Goal: Task Accomplishment & Management: Complete application form

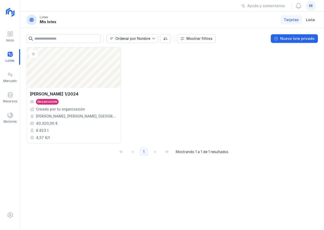
click at [176, 81] on div "Abrir lote [PERSON_NAME] 1/2024 En ejecución Creado por tu organización [PERSON…" at bounding box center [171, 95] width 291 height 97
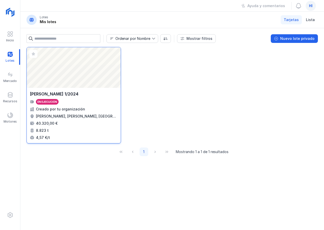
click at [69, 72] on div "Abrir lote" at bounding box center [74, 67] width 94 height 41
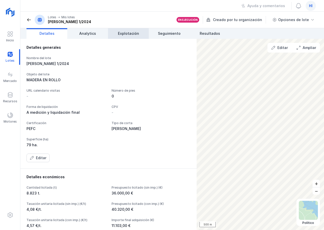
click at [125, 36] on span "Explotación" at bounding box center [128, 33] width 21 height 5
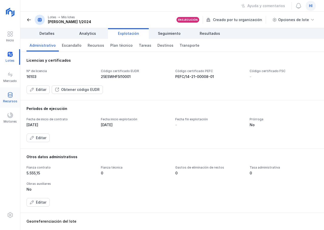
click at [10, 98] on div at bounding box center [10, 95] width 6 height 7
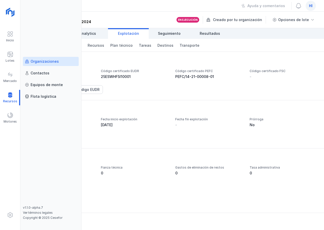
click at [43, 62] on div "Organizaciones" at bounding box center [45, 61] width 28 height 5
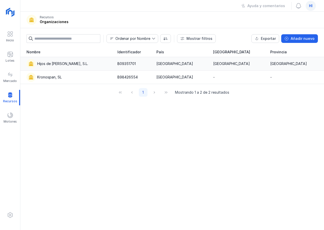
click at [68, 66] on div "Hijos de [PERSON_NAME], S.L." at bounding box center [62, 63] width 51 height 5
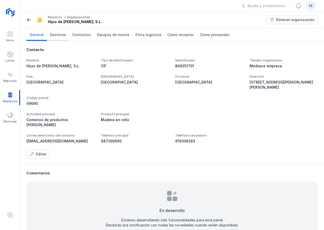
click at [53, 37] on span "Destinos" at bounding box center [58, 34] width 16 height 5
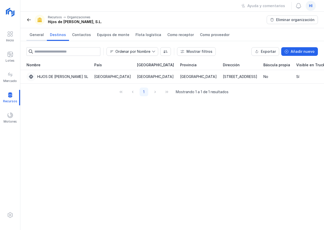
click at [36, 37] on span "General" at bounding box center [37, 34] width 14 height 5
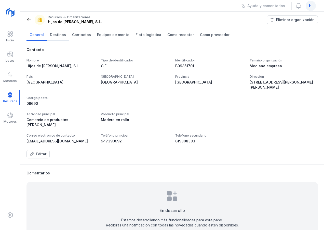
click at [59, 36] on span "Destinos" at bounding box center [58, 34] width 16 height 5
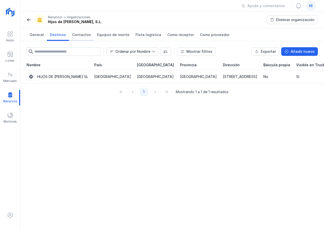
click at [79, 35] on span "Contactos" at bounding box center [81, 34] width 19 height 5
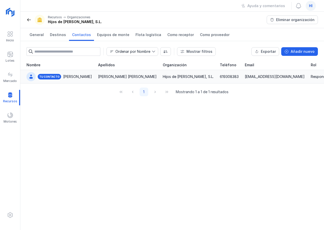
click at [98, 76] on div "Mediavilla Pascual Mediavilla" at bounding box center [127, 76] width 59 height 5
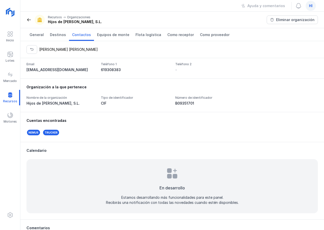
scroll to position [51, 0]
click at [51, 133] on div "Trucker" at bounding box center [50, 132] width 17 height 7
click at [32, 133] on div "Nemus" at bounding box center [33, 132] width 14 height 7
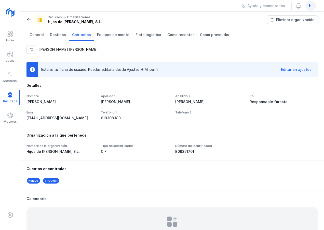
scroll to position [0, 0]
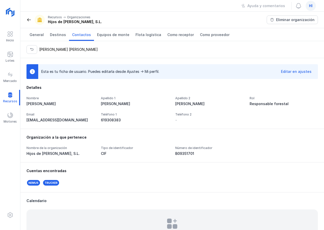
click at [297, 70] on div "Editar en ajustes" at bounding box center [296, 71] width 31 height 5
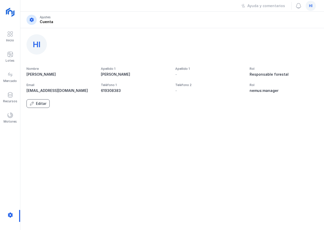
click at [39, 103] on div "Editar" at bounding box center [41, 103] width 10 height 5
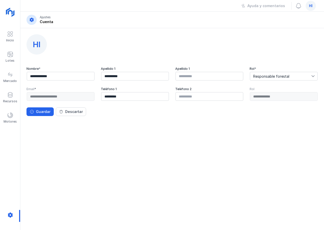
click at [79, 97] on div "**********" at bounding box center [60, 96] width 68 height 9
click at [80, 76] on input "**********" at bounding box center [61, 76] width 68 height 9
click at [298, 77] on span "Responsable forestal" at bounding box center [280, 76] width 61 height 8
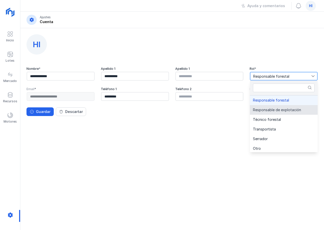
scroll to position [1, 0]
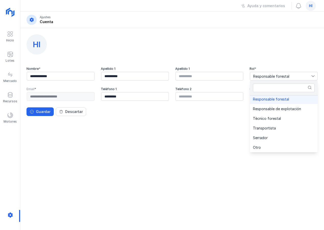
click at [132, 149] on div "**********" at bounding box center [171, 129] width 303 height 202
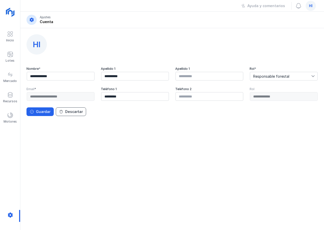
click at [62, 112] on span "Descartar" at bounding box center [61, 112] width 4 height 4
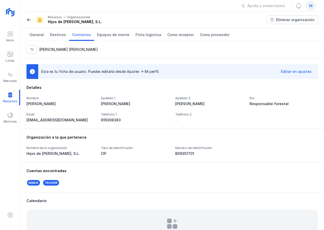
click at [32, 183] on div "Nemus" at bounding box center [33, 183] width 14 height 7
click at [52, 50] on div "[PERSON_NAME] [PERSON_NAME]" at bounding box center [68, 49] width 59 height 5
click at [175, 35] on span "Como receptor" at bounding box center [180, 34] width 26 height 5
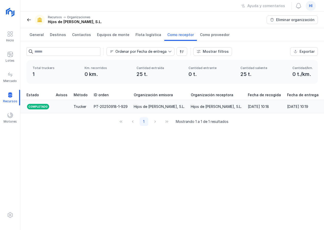
click at [146, 106] on div "Hijos de [PERSON_NAME], S.L." at bounding box center [159, 106] width 51 height 5
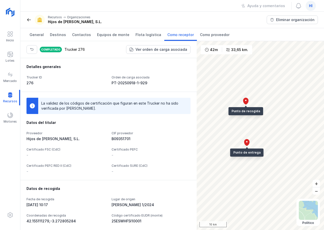
click at [55, 50] on div "Completado" at bounding box center [50, 49] width 23 height 7
click at [239, 50] on div "33,65 km." at bounding box center [239, 49] width 17 height 5
click at [110, 65] on div "Detalles generales" at bounding box center [108, 66] width 164 height 5
click at [212, 36] on span "Como proveedor" at bounding box center [215, 34] width 30 height 5
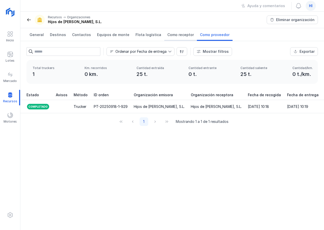
click at [174, 35] on span "Como receptor" at bounding box center [180, 34] width 26 height 5
click at [203, 35] on span "Como proveedor" at bounding box center [215, 34] width 30 height 5
click at [307, 50] on div "Exportar" at bounding box center [306, 51] width 15 height 5
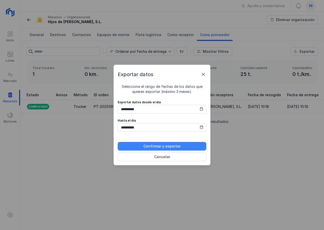
click at [168, 147] on div "Confirmar y exportar" at bounding box center [161, 146] width 37 height 5
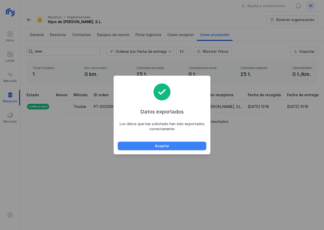
click at [171, 146] on button "Aceptar" at bounding box center [162, 146] width 89 height 9
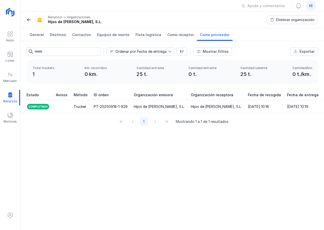
click at [137, 140] on div "Ordenar por Fecha de entrega Mostrar filtros Exportar Estado Método Incidencias…" at bounding box center [171, 135] width 303 height 189
click at [215, 52] on div "Mostrar filtros" at bounding box center [215, 51] width 26 height 5
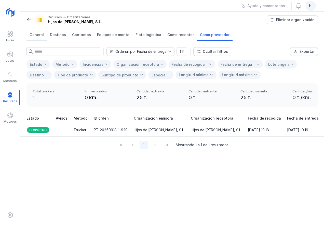
click at [37, 36] on span "General" at bounding box center [37, 34] width 14 height 5
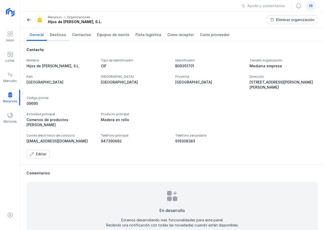
click at [57, 36] on span "Destinos" at bounding box center [58, 34] width 16 height 5
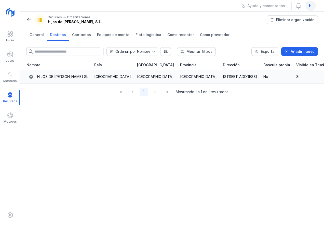
click at [78, 78] on div "HIJOS DE [PERSON_NAME] SL" at bounding box center [62, 76] width 51 height 5
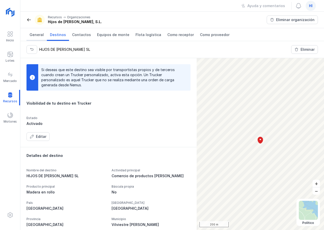
click at [39, 36] on span "General" at bounding box center [37, 34] width 14 height 5
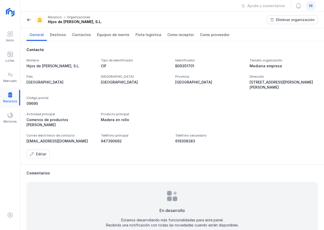
click at [8, 96] on div at bounding box center [10, 98] width 20 height 16
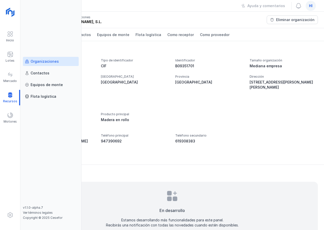
click at [56, 62] on div "Organizaciones" at bounding box center [45, 61] width 28 height 5
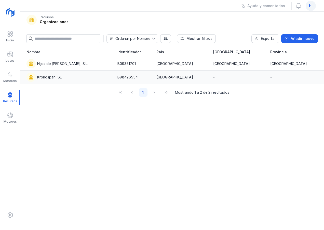
click at [53, 78] on div "Kronospan, SL" at bounding box center [49, 77] width 24 height 5
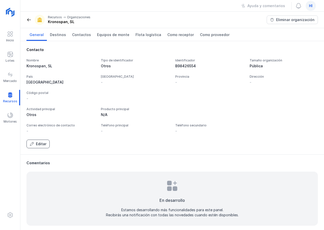
click at [41, 144] on div "Editar" at bounding box center [41, 144] width 10 height 5
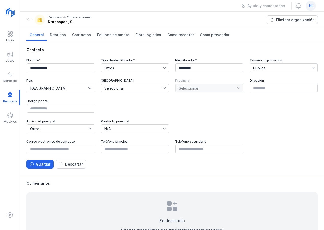
click at [163, 88] on icon at bounding box center [164, 88] width 4 height 4
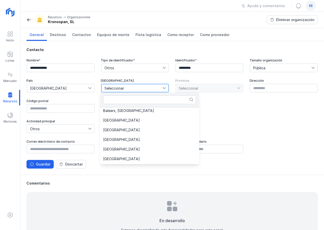
scroll to position [50, 0]
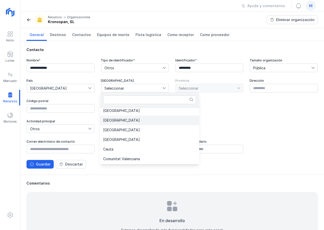
click at [133, 122] on li "[GEOGRAPHIC_DATA]" at bounding box center [149, 121] width 99 height 10
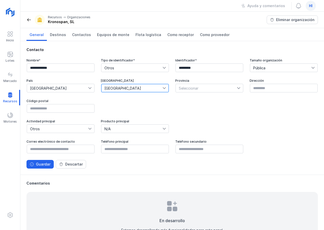
click at [237, 89] on icon at bounding box center [238, 89] width 3 height 2
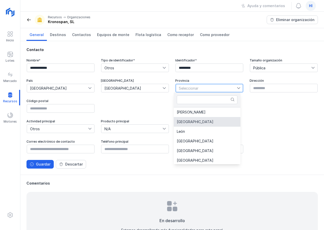
click at [213, 125] on li "[GEOGRAPHIC_DATA]" at bounding box center [206, 122] width 67 height 10
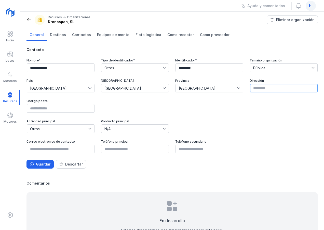
click at [281, 87] on input "text" at bounding box center [284, 88] width 68 height 9
type input "*"
type input "**********"
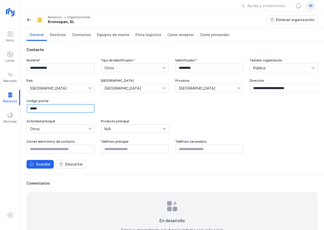
type input "*****"
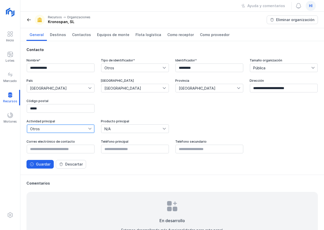
click at [90, 130] on icon at bounding box center [90, 129] width 4 height 4
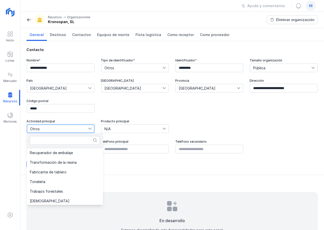
scroll to position [204, 0]
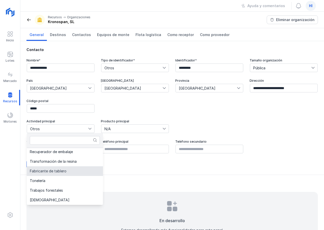
click at [64, 172] on span "Fabricante de tablero" at bounding box center [48, 172] width 37 height 4
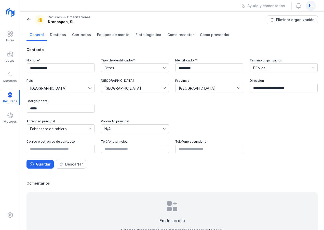
click at [162, 128] on icon at bounding box center [164, 129] width 4 height 4
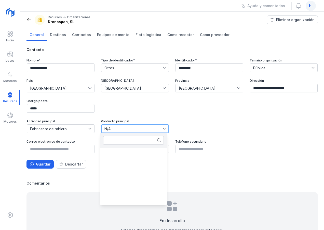
scroll to position [214, 0]
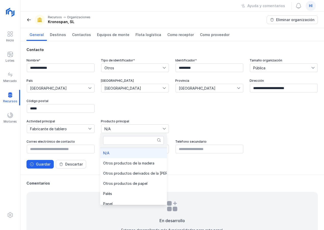
click at [162, 128] on icon at bounding box center [164, 129] width 4 height 4
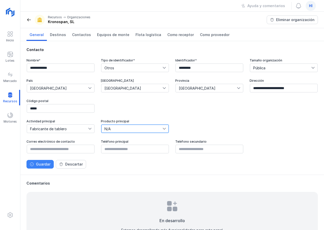
click at [37, 166] on div "Guardar" at bounding box center [43, 164] width 14 height 5
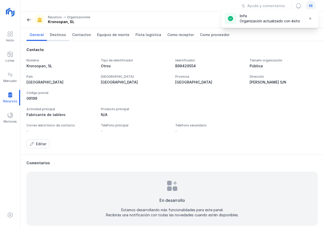
click at [58, 34] on span "Destinos" at bounding box center [58, 34] width 16 height 5
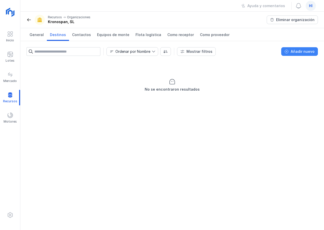
click at [296, 53] on div "Añadir nuevo" at bounding box center [302, 51] width 24 height 5
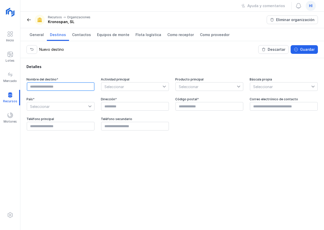
click at [89, 88] on input "text" at bounding box center [61, 86] width 68 height 9
type input "*"
type input "**********"
click at [164, 86] on icon at bounding box center [164, 87] width 4 height 4
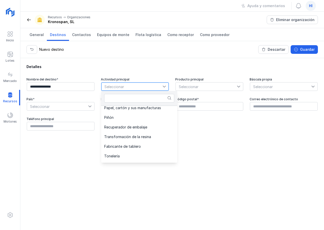
scroll to position [197, 0]
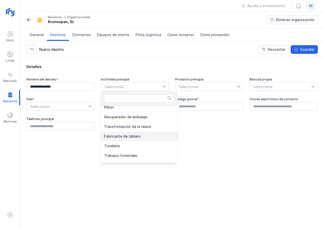
click at [128, 135] on span "Fabricante de tablero" at bounding box center [122, 137] width 37 height 4
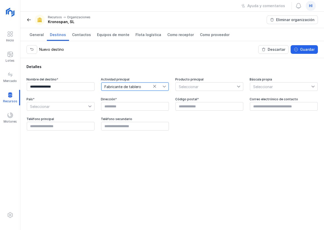
click at [238, 85] on div at bounding box center [240, 87] width 6 height 8
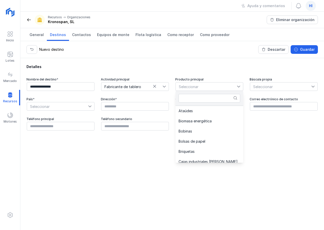
scroll to position [37, 0]
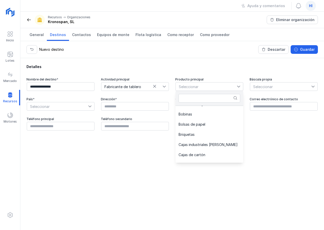
click at [240, 160] on div "Sin producto principal definido Astilla Ataúdes Biomasa energética Bobinas Bols…" at bounding box center [209, 134] width 68 height 57
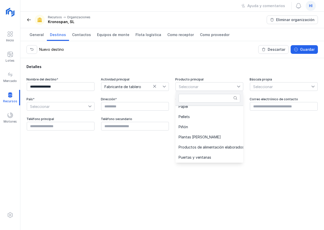
scroll to position [315, 0]
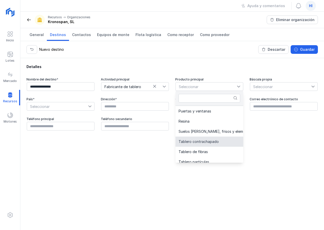
click at [218, 141] on li "Tablero contrachapado" at bounding box center [227, 142] width 104 height 10
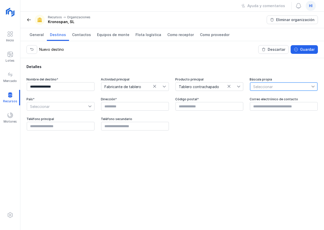
click at [277, 85] on span "Seleccionar" at bounding box center [280, 87] width 61 height 8
click at [271, 97] on li "Sí" at bounding box center [284, 96] width 68 height 10
click at [81, 107] on span "Seleccionar" at bounding box center [57, 107] width 61 height 8
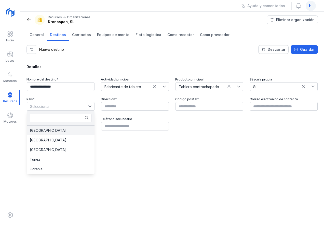
click at [75, 132] on li "[GEOGRAPHIC_DATA]" at bounding box center [61, 131] width 68 height 10
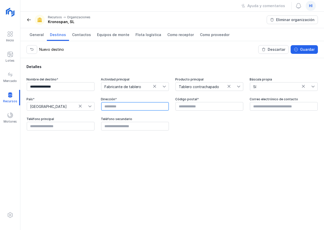
click at [120, 106] on input "text" at bounding box center [135, 106] width 68 height 9
type input "**********"
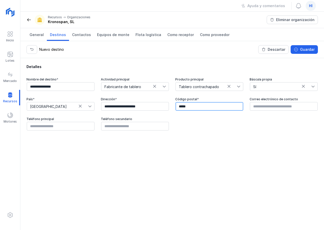
type input "*****"
click at [305, 49] on div "Guardar" at bounding box center [307, 49] width 14 height 5
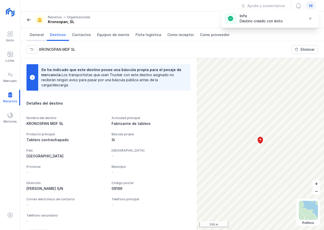
click at [37, 34] on span "General" at bounding box center [37, 34] width 14 height 5
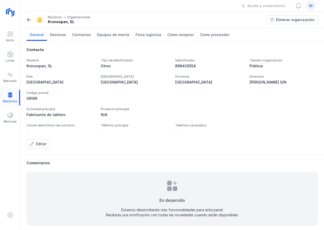
click at [9, 97] on div at bounding box center [10, 98] width 20 height 16
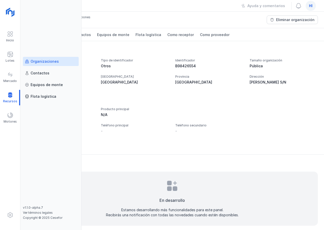
click at [48, 63] on div "Organizaciones" at bounding box center [45, 61] width 28 height 5
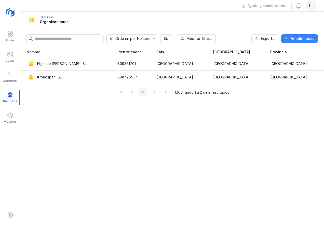
click at [299, 38] on div "Añadir nuevo" at bounding box center [302, 38] width 24 height 5
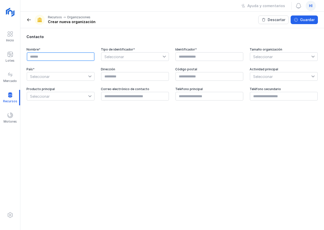
click at [53, 56] on input "text" at bounding box center [61, 56] width 68 height 9
type input "*"
type input "**********"
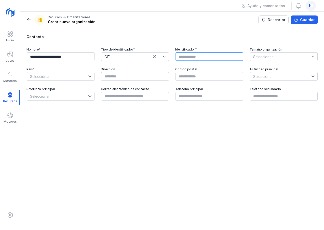
click at [190, 56] on input "text" at bounding box center [209, 56] width 68 height 9
paste input "*********"
type input "*********"
click at [270, 58] on span "Seleccionar" at bounding box center [280, 57] width 61 height 8
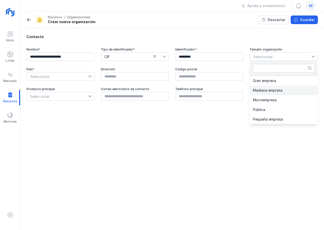
click at [276, 91] on span "Mediana empresa" at bounding box center [268, 91] width 30 height 4
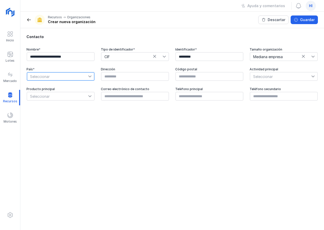
click at [80, 76] on span "Seleccionar" at bounding box center [57, 76] width 61 height 8
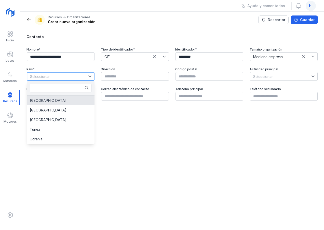
click at [68, 101] on li "[GEOGRAPHIC_DATA]" at bounding box center [61, 101] width 68 height 10
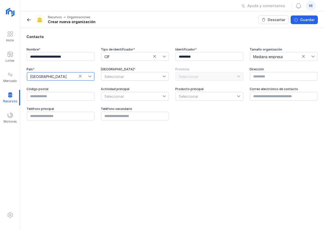
click at [120, 77] on span "Seleccionar" at bounding box center [131, 76] width 61 height 8
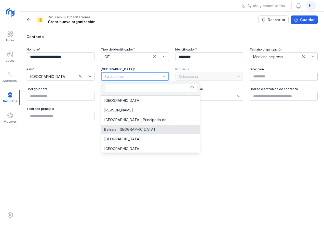
scroll to position [51, 0]
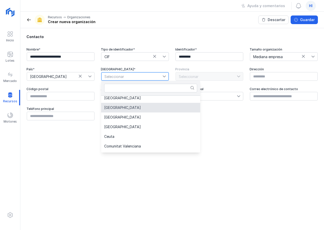
click at [124, 108] on span "[GEOGRAPHIC_DATA]" at bounding box center [122, 108] width 37 height 4
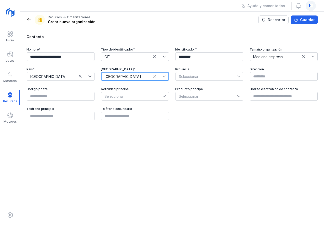
click at [201, 75] on span "Seleccionar" at bounding box center [206, 76] width 61 height 8
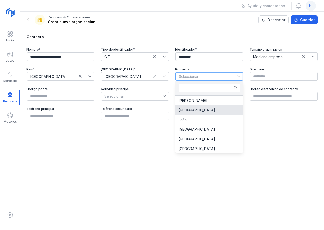
click at [196, 111] on li "[GEOGRAPHIC_DATA]" at bounding box center [209, 111] width 68 height 10
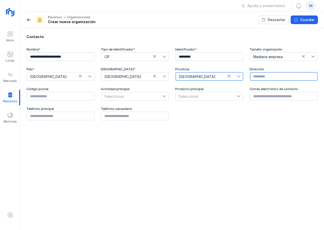
click at [260, 75] on input "text" at bounding box center [284, 76] width 68 height 9
type input "*"
type input "**********"
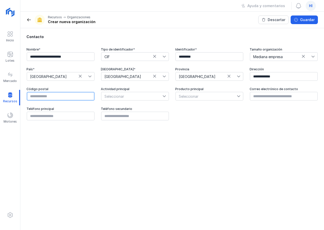
click at [70, 97] on input "text" at bounding box center [61, 96] width 68 height 9
type input "*****"
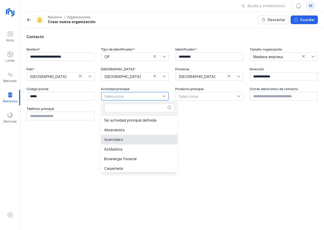
click at [122, 139] on span "Aserradero" at bounding box center [113, 140] width 19 height 4
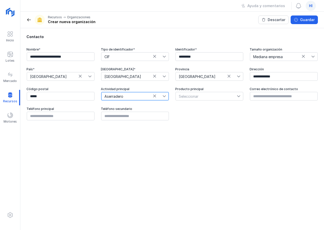
click at [202, 98] on span "Seleccionar" at bounding box center [206, 96] width 61 height 8
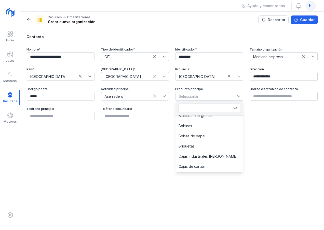
scroll to position [37, 0]
click at [241, 170] on div "Sin producto principal definido Astilla Ataúdes Biomasa energética Bobinas Bols…" at bounding box center [209, 144] width 68 height 57
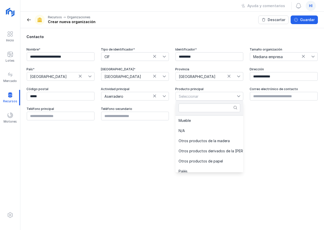
scroll to position [193, 0]
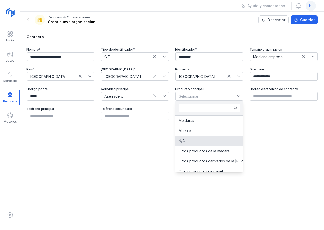
click at [200, 140] on li "N/A" at bounding box center [227, 141] width 104 height 10
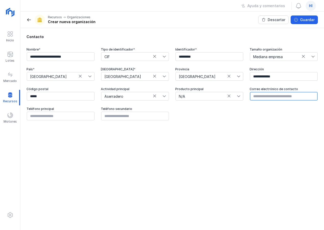
click at [265, 97] on input "text" at bounding box center [284, 96] width 68 height 9
click at [197, 141] on div "**********" at bounding box center [171, 129] width 303 height 202
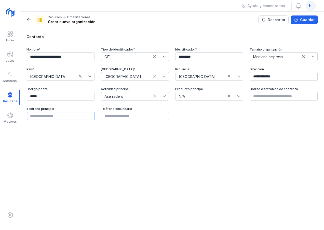
click at [58, 117] on input "text" at bounding box center [61, 116] width 68 height 9
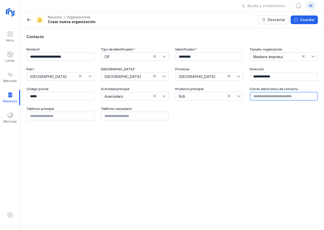
click at [267, 97] on input "text" at bounding box center [284, 96] width 68 height 9
paste input "**********"
type input "**********"
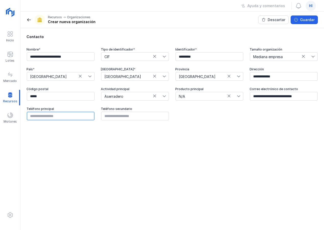
click at [59, 118] on input "text" at bounding box center [61, 116] width 68 height 9
paste input "*********"
type input "*********"
click at [306, 20] on div "Guardar" at bounding box center [307, 19] width 14 height 5
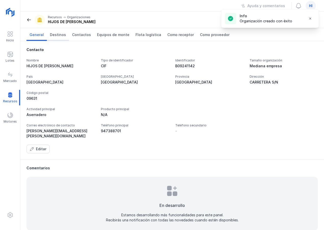
click at [56, 35] on span "Destinos" at bounding box center [58, 34] width 16 height 5
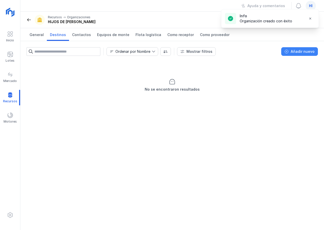
click at [293, 52] on div "Añadir nuevo" at bounding box center [302, 51] width 24 height 5
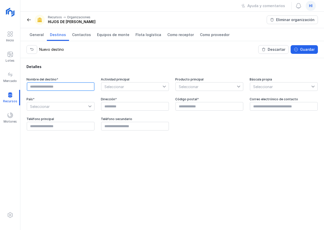
click at [84, 89] on input "text" at bounding box center [61, 86] width 68 height 9
type input "**********"
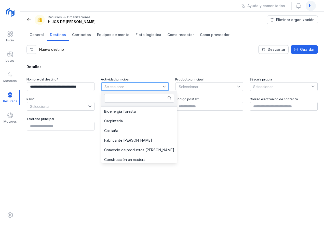
scroll to position [5, 0]
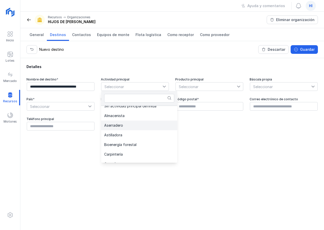
click at [137, 125] on li "Aserradero" at bounding box center [139, 126] width 76 height 10
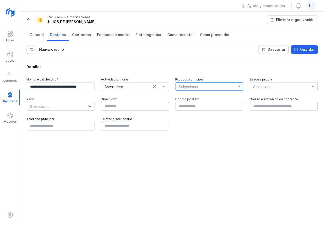
click at [201, 87] on span "Seleccionar" at bounding box center [206, 87] width 61 height 8
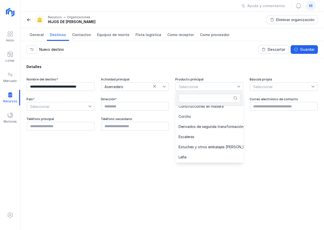
scroll to position [163, 0]
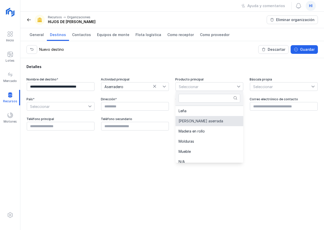
click at [201, 121] on span "Madera aserrada" at bounding box center [200, 122] width 45 height 4
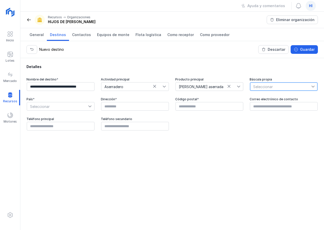
click at [266, 87] on span "Seleccionar" at bounding box center [280, 87] width 61 height 8
click at [262, 95] on li "Sí" at bounding box center [284, 96] width 68 height 10
click at [91, 106] on icon at bounding box center [90, 107] width 4 height 4
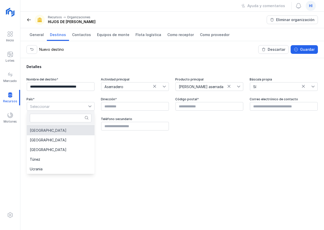
click at [64, 132] on li "[GEOGRAPHIC_DATA]" at bounding box center [61, 131] width 68 height 10
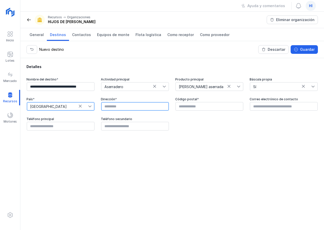
click at [135, 106] on input "text" at bounding box center [135, 106] width 68 height 9
type input "**********"
type input "*****"
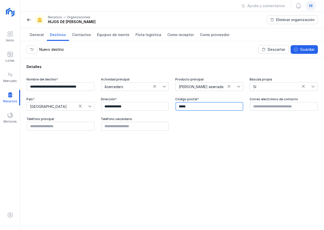
type input "**********"
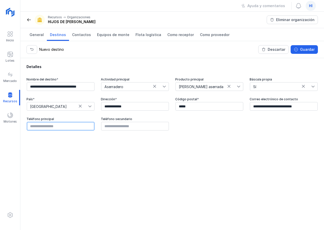
type input "*********"
click at [303, 50] on div "Guardar" at bounding box center [307, 49] width 14 height 5
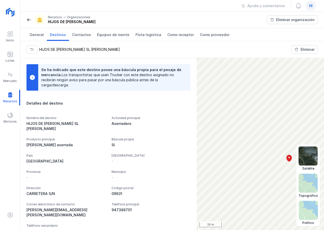
click at [304, 211] on img at bounding box center [307, 210] width 19 height 19
click at [308, 159] on img at bounding box center [307, 156] width 19 height 19
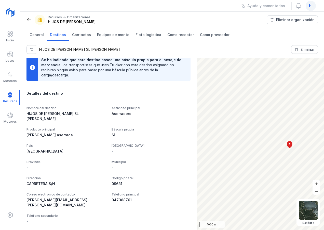
scroll to position [20, 0]
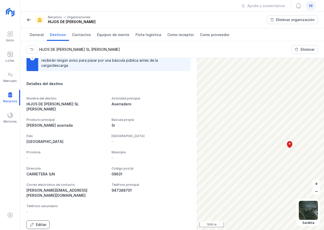
click at [39, 223] on div "Editar" at bounding box center [41, 225] width 10 height 5
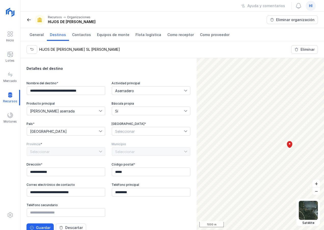
scroll to position [43, 0]
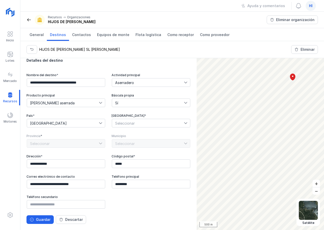
click at [184, 122] on icon at bounding box center [186, 124] width 4 height 4
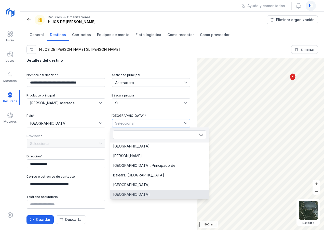
scroll to position [51, 0]
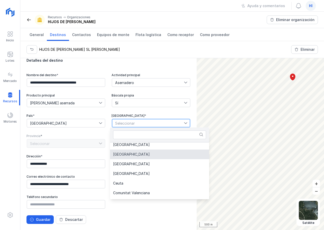
click at [144, 156] on li "[GEOGRAPHIC_DATA]" at bounding box center [159, 155] width 99 height 10
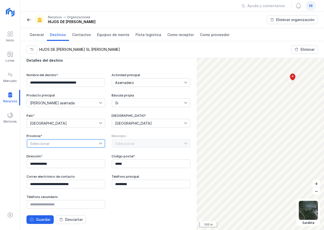
click at [91, 142] on span "Seleccionar" at bounding box center [63, 144] width 72 height 8
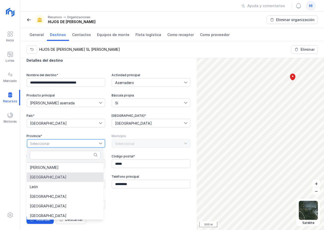
click at [68, 178] on li "[GEOGRAPHIC_DATA]" at bounding box center [65, 178] width 77 height 10
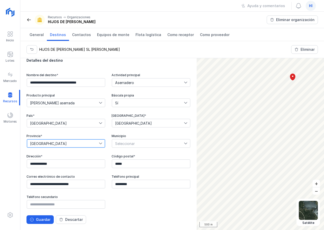
click at [151, 144] on span "Seleccionar" at bounding box center [148, 144] width 72 height 8
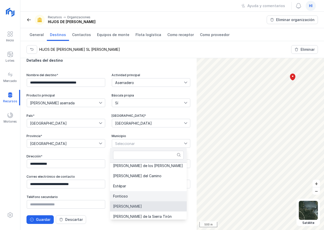
scroll to position [991, 0]
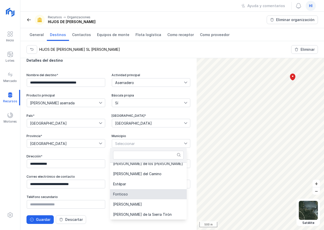
click at [144, 194] on li "Fontioso" at bounding box center [160, 195] width 100 height 10
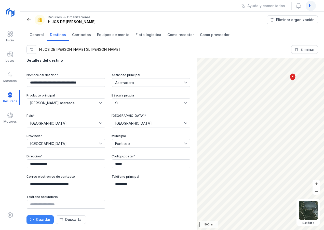
click at [41, 218] on div "Guardar" at bounding box center [43, 219] width 14 height 5
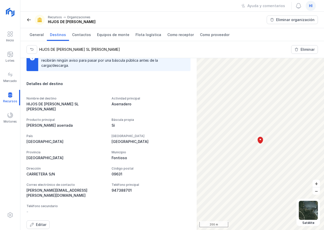
click at [119, 158] on div "Fontioso" at bounding box center [150, 158] width 79 height 5
click at [122, 158] on div "Fontioso" at bounding box center [150, 158] width 79 height 5
click at [38, 223] on div "Editar" at bounding box center [41, 225] width 10 height 5
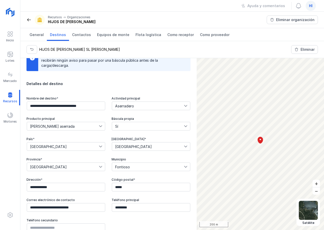
click at [132, 168] on span "Fontioso" at bounding box center [148, 167] width 72 height 8
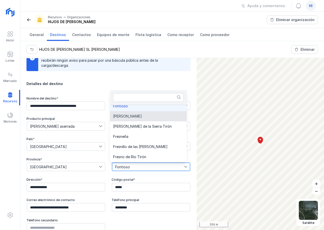
scroll to position [1017, 0]
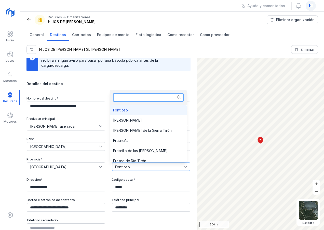
click at [151, 98] on input "text" at bounding box center [148, 97] width 70 height 9
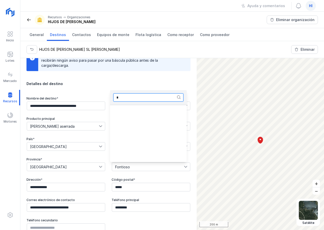
scroll to position [0, 0]
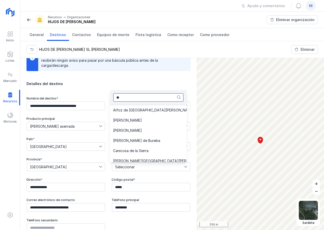
type input "*"
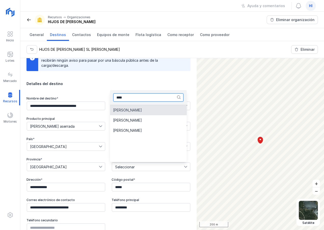
type input "****"
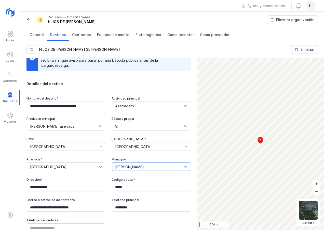
click at [152, 90] on div "**********" at bounding box center [108, 146] width 164 height 203
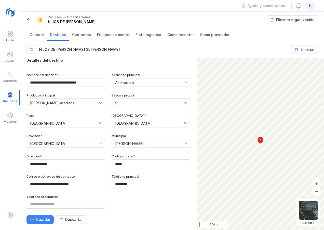
click at [43, 219] on div "Guardar" at bounding box center [43, 219] width 14 height 5
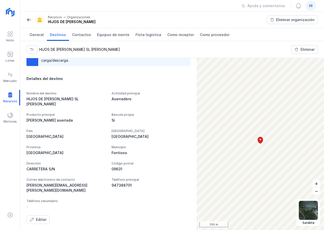
scroll to position [20, 0]
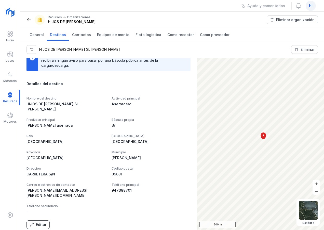
click at [43, 223] on div "Editar" at bounding box center [41, 225] width 10 height 5
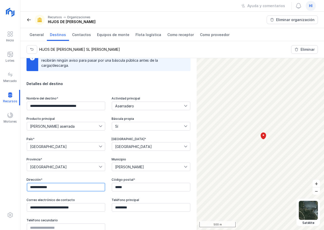
click at [78, 189] on input "**********" at bounding box center [66, 187] width 78 height 9
type input "*"
type input "**********"
click at [183, 196] on div "**********" at bounding box center [108, 165] width 164 height 136
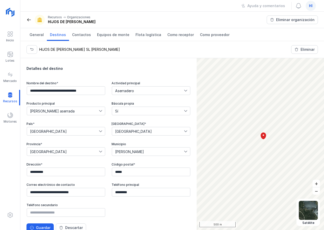
scroll to position [43, 0]
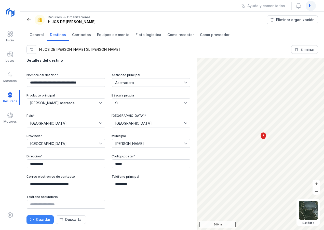
click at [43, 220] on div "Guardar" at bounding box center [43, 219] width 14 height 5
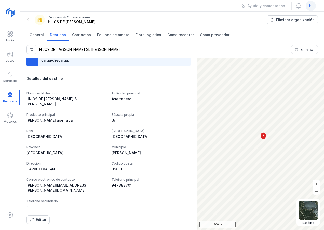
scroll to position [20, 0]
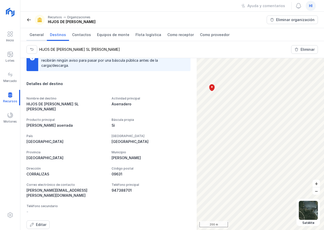
click at [35, 35] on span "General" at bounding box center [37, 34] width 14 height 5
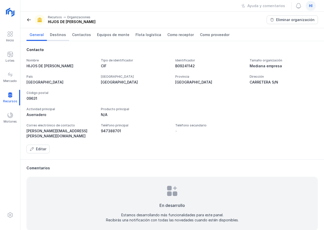
click at [55, 34] on span "Destinos" at bounding box center [58, 34] width 16 height 5
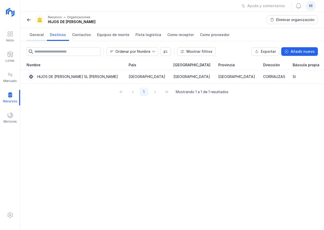
click at [35, 35] on span "General" at bounding box center [37, 34] width 14 height 5
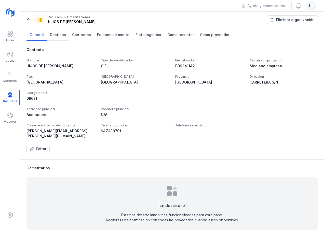
click at [56, 35] on span "Destinos" at bounding box center [58, 34] width 16 height 5
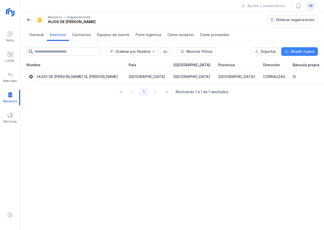
click at [297, 52] on div "Añadir nuevo" at bounding box center [302, 51] width 24 height 5
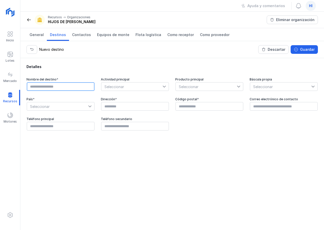
click at [70, 87] on input "text" at bounding box center [61, 86] width 68 height 9
type input "**********"
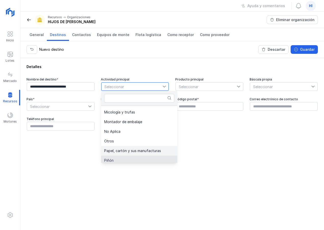
scroll to position [146, 0]
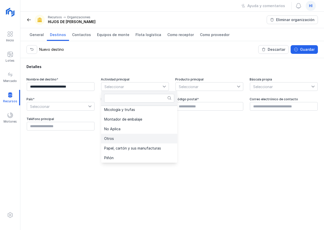
click at [133, 140] on li "Otros" at bounding box center [139, 139] width 76 height 10
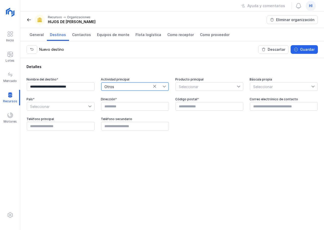
click at [217, 86] on span "Seleccionar" at bounding box center [206, 87] width 61 height 8
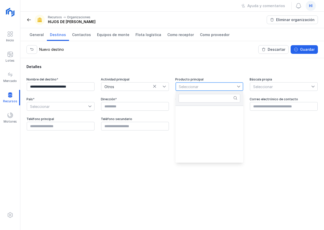
scroll to position [254, 0]
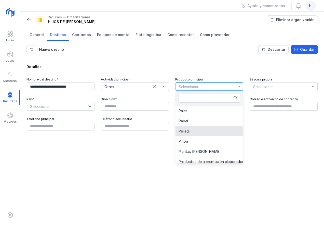
click at [201, 131] on li "Pellets" at bounding box center [227, 131] width 104 height 10
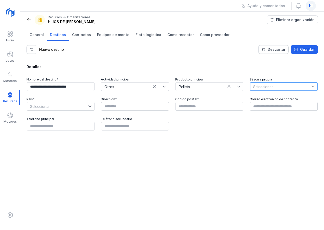
click at [272, 87] on span "Seleccionar" at bounding box center [280, 87] width 61 height 8
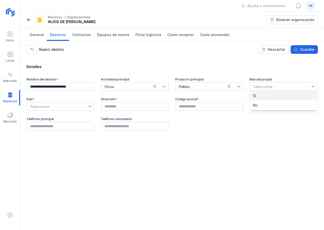
click at [268, 97] on li "Sí" at bounding box center [284, 96] width 68 height 10
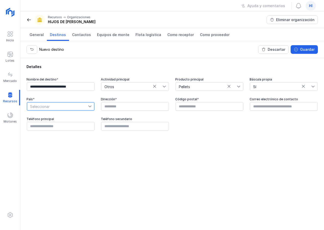
click at [79, 105] on span "Seleccionar" at bounding box center [57, 107] width 61 height 8
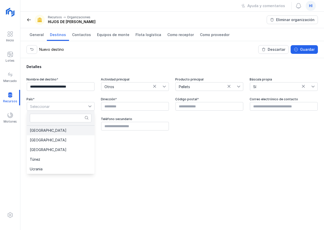
click at [69, 131] on li "[GEOGRAPHIC_DATA]" at bounding box center [61, 131] width 68 height 10
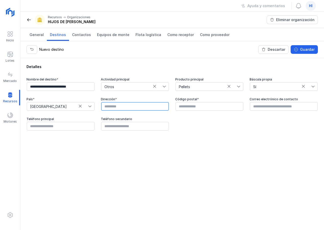
click at [133, 107] on input "text" at bounding box center [135, 106] width 68 height 9
type input "*"
type input "**********"
type input "*****"
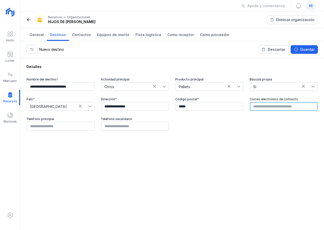
paste input "**********"
type input "**********"
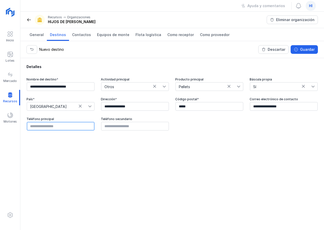
click at [74, 127] on input "text" at bounding box center [61, 126] width 68 height 9
click at [301, 50] on div "Guardar" at bounding box center [307, 49] width 14 height 5
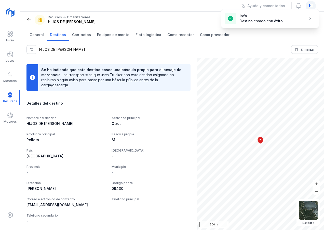
scroll to position [14, 0]
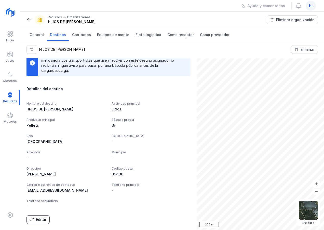
click at [40, 221] on div "Editar" at bounding box center [41, 219] width 10 height 5
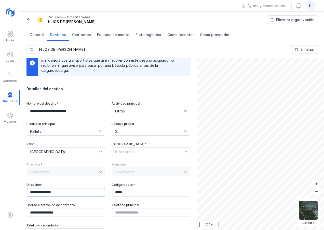
click at [78, 192] on input "**********" at bounding box center [66, 192] width 78 height 9
type input "**********"
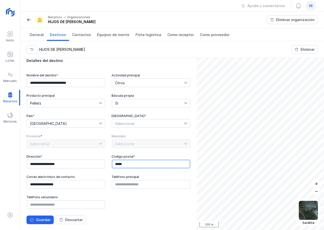
scroll to position [43, 0]
click at [34, 219] on button "Guardar" at bounding box center [39, 220] width 27 height 9
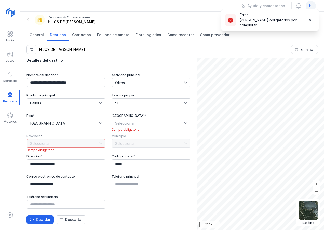
click at [143, 122] on span "Seleccionar" at bounding box center [148, 123] width 72 height 8
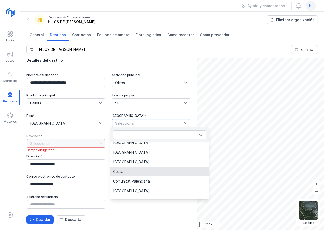
scroll to position [51, 0]
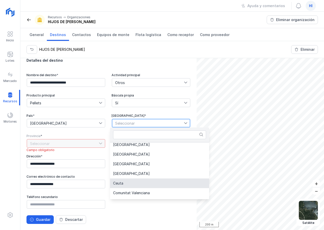
click at [144, 155] on li "[GEOGRAPHIC_DATA]" at bounding box center [159, 155] width 99 height 10
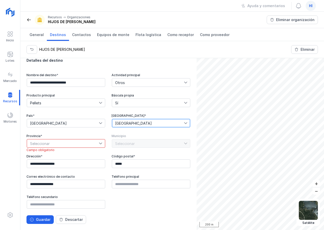
click at [85, 145] on span "Seleccionar" at bounding box center [63, 144] width 72 height 8
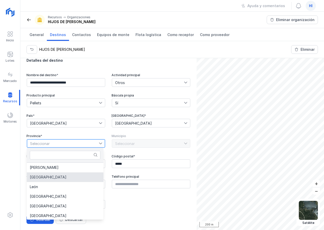
click at [58, 179] on li "[GEOGRAPHIC_DATA]" at bounding box center [65, 178] width 77 height 10
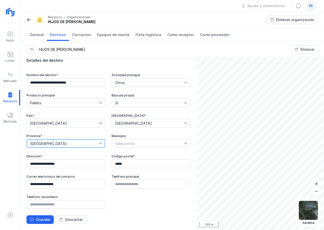
click at [139, 143] on span "Seleccionar" at bounding box center [148, 144] width 72 height 8
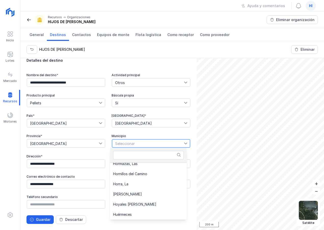
scroll to position [1317, 0]
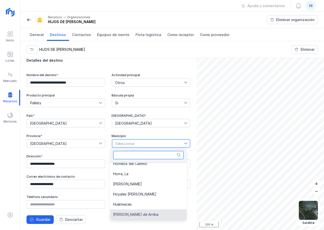
click at [155, 158] on input "text" at bounding box center [148, 155] width 70 height 9
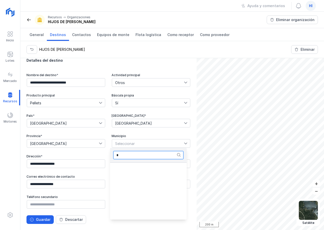
scroll to position [0, 0]
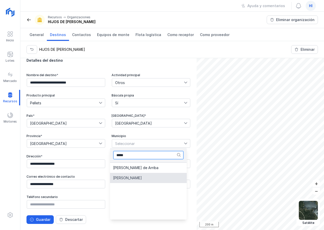
type input "*****"
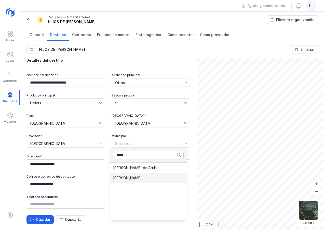
click at [129, 179] on span "Huerta de Rey" at bounding box center [127, 179] width 29 height 4
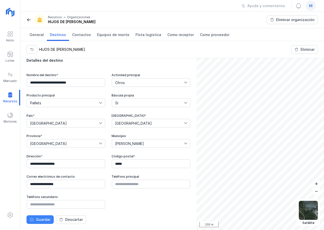
click at [35, 220] on button "Guardar" at bounding box center [39, 220] width 27 height 9
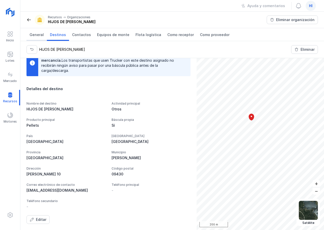
click at [36, 36] on span "General" at bounding box center [37, 34] width 14 height 5
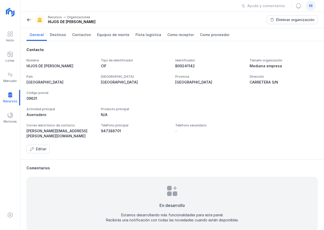
click at [61, 19] on div "Recursos Organizaciones HIJOS DE TOMAS MARTIN SL" at bounding box center [72, 19] width 48 height 9
click at [40, 20] on span at bounding box center [39, 19] width 5 height 5
click at [28, 19] on span at bounding box center [28, 19] width 5 height 5
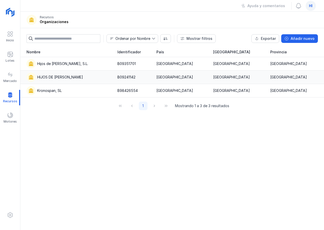
click at [61, 78] on div "HIJOS DE [PERSON_NAME]" at bounding box center [60, 77] width 46 height 5
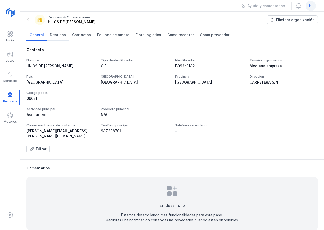
click at [53, 35] on span "Destinos" at bounding box center [58, 34] width 16 height 5
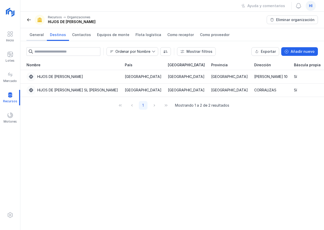
click at [37, 34] on span "General" at bounding box center [37, 34] width 14 height 5
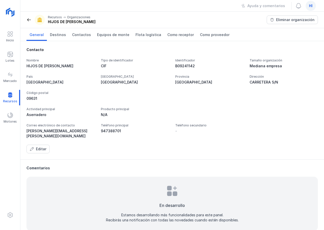
click at [28, 21] on span at bounding box center [28, 19] width 5 height 5
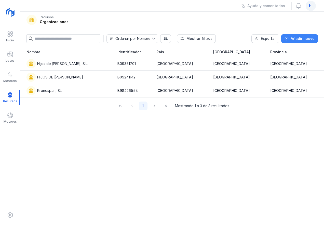
click at [297, 38] on div "Añadir nuevo" at bounding box center [302, 38] width 24 height 5
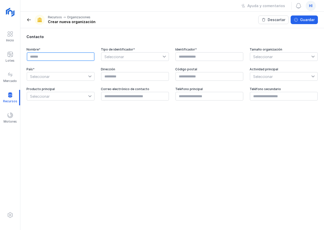
click at [49, 54] on input "text" at bounding box center [61, 56] width 68 height 9
click at [74, 56] on input "**********" at bounding box center [61, 56] width 68 height 9
type input "**********"
click at [163, 56] on icon at bounding box center [164, 57] width 4 height 4
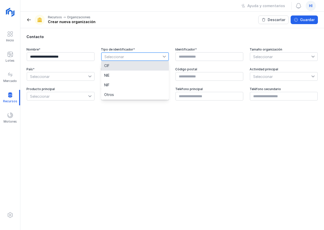
click at [148, 68] on li "CIF" at bounding box center [135, 66] width 68 height 10
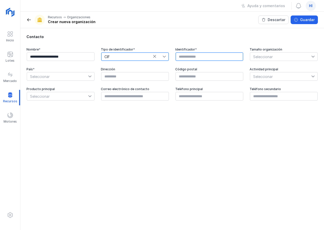
click at [183, 56] on input "text" at bounding box center [209, 56] width 68 height 9
paste input "*********"
type input "*********"
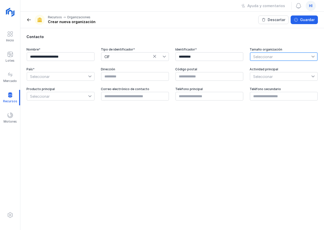
click at [289, 55] on span "Seleccionar" at bounding box center [280, 57] width 61 height 8
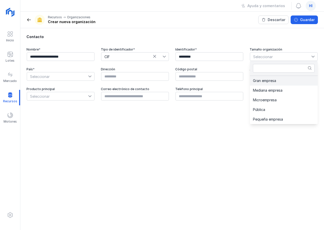
click at [283, 79] on li "Gran empresa" at bounding box center [284, 81] width 68 height 10
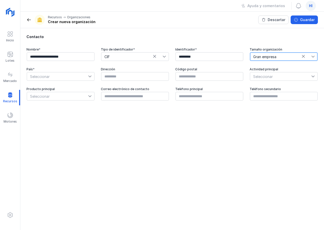
click at [90, 76] on icon at bounding box center [90, 77] width 4 height 4
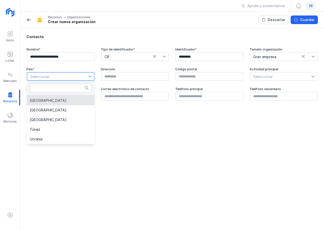
click at [73, 102] on li "[GEOGRAPHIC_DATA]" at bounding box center [61, 101] width 68 height 10
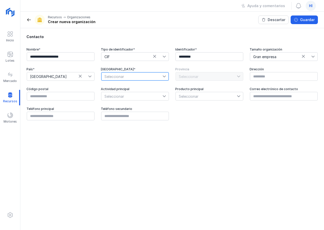
click at [113, 78] on span "Seleccionar" at bounding box center [131, 76] width 61 height 8
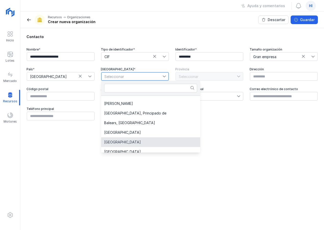
scroll to position [11, 0]
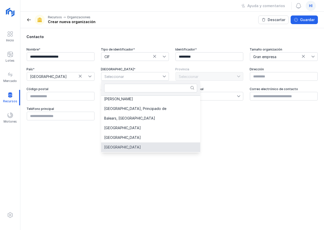
click at [140, 147] on li "[GEOGRAPHIC_DATA]" at bounding box center [150, 148] width 99 height 10
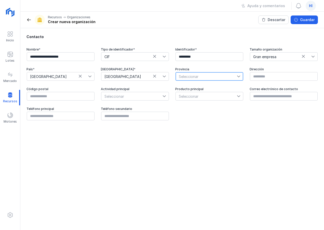
click at [210, 77] on span "Seleccionar" at bounding box center [206, 76] width 61 height 8
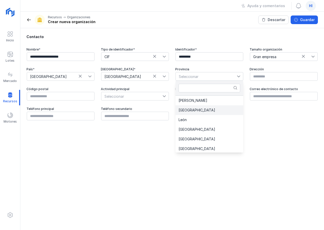
click at [203, 108] on li "[GEOGRAPHIC_DATA]" at bounding box center [209, 111] width 68 height 10
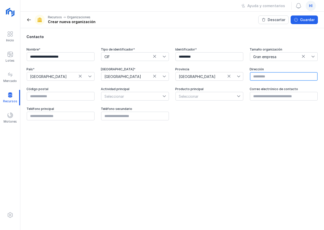
click at [268, 75] on input "text" at bounding box center [284, 76] width 68 height 9
type input "**********"
type input "*****"
type input "**********"
click at [164, 96] on icon at bounding box center [164, 97] width 4 height 4
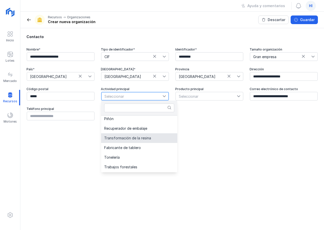
scroll to position [199, 0]
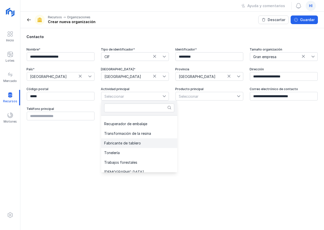
click at [137, 144] on span "Fabricante de tablero" at bounding box center [122, 144] width 37 height 4
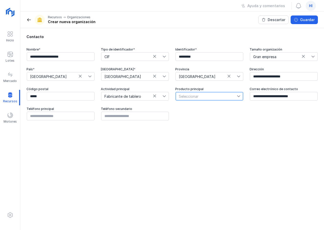
click at [201, 97] on span "Seleccionar" at bounding box center [206, 96] width 61 height 8
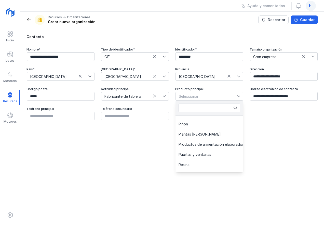
scroll to position [328, 0]
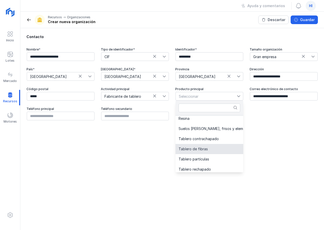
click at [203, 151] on li "Tablero de fibras" at bounding box center [227, 149] width 104 height 10
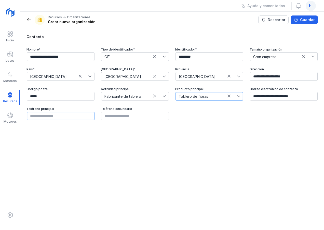
click at [78, 117] on input "text" at bounding box center [61, 116] width 68 height 9
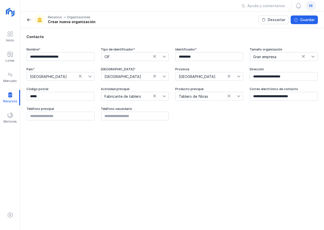
click at [165, 147] on div "**********" at bounding box center [171, 129] width 303 height 202
click at [300, 20] on div "Guardar" at bounding box center [307, 19] width 14 height 5
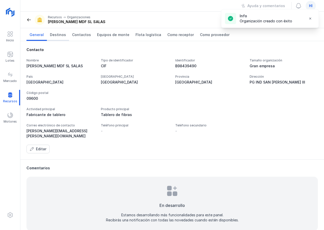
click at [60, 34] on span "Destinos" at bounding box center [58, 34] width 16 height 5
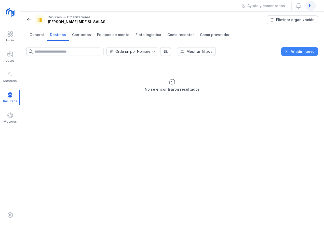
click at [300, 52] on div "Añadir nuevo" at bounding box center [302, 51] width 24 height 5
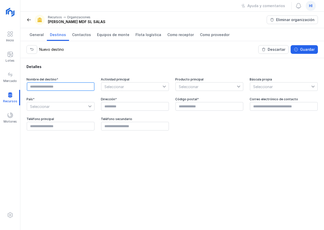
click at [70, 86] on input "text" at bounding box center [61, 86] width 68 height 9
type input "**********"
click at [164, 86] on icon at bounding box center [164, 87] width 4 height 4
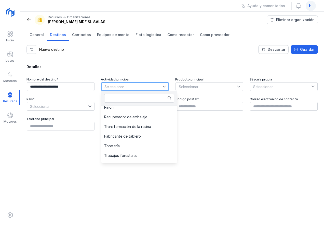
scroll to position [201, 0]
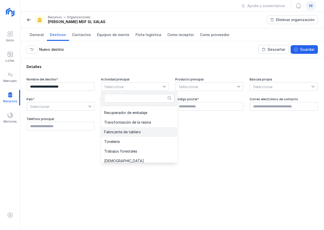
click at [137, 132] on span "Fabricante de tablero" at bounding box center [122, 132] width 37 height 4
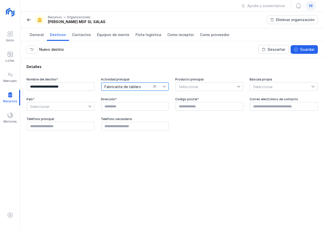
click at [237, 86] on icon at bounding box center [238, 87] width 3 height 2
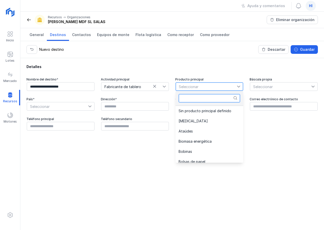
click at [223, 99] on input "text" at bounding box center [209, 98] width 62 height 9
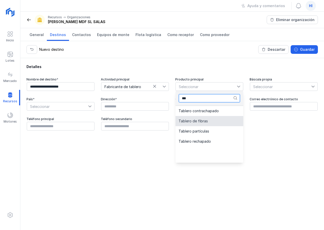
type input "***"
click at [213, 121] on li "Tablero de fibras" at bounding box center [209, 121] width 68 height 10
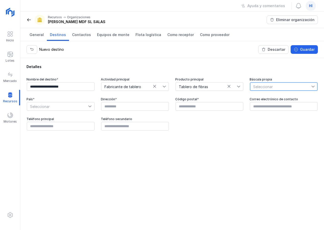
click at [275, 88] on span "Seleccionar" at bounding box center [280, 87] width 61 height 8
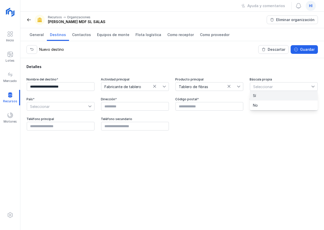
click at [267, 95] on li "Sí" at bounding box center [284, 96] width 68 height 10
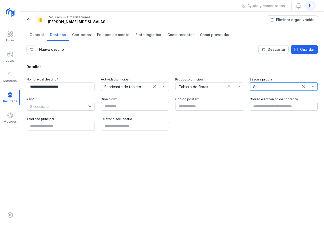
click at [91, 108] on icon at bounding box center [90, 107] width 4 height 4
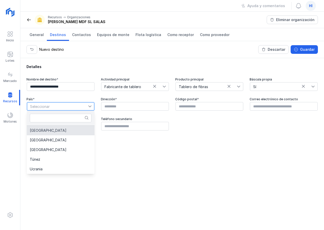
click at [74, 131] on li "[GEOGRAPHIC_DATA]" at bounding box center [61, 131] width 68 height 10
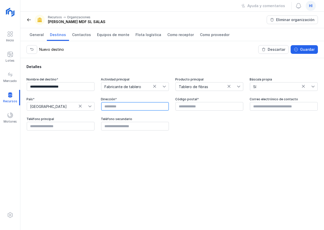
click at [127, 106] on input "text" at bounding box center [135, 106] width 68 height 9
type input "**********"
type input "*****"
type input "**********"
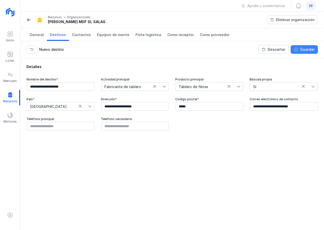
click at [302, 49] on div "Guardar" at bounding box center [307, 49] width 14 height 5
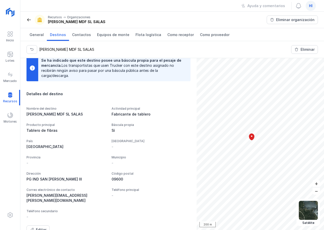
scroll to position [14, 0]
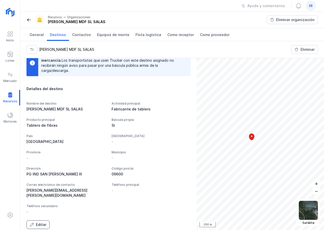
click at [39, 223] on div "Editar" at bounding box center [41, 225] width 10 height 5
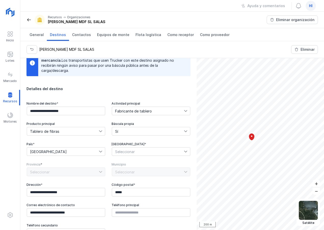
click at [145, 151] on span "Seleccionar" at bounding box center [148, 152] width 72 height 8
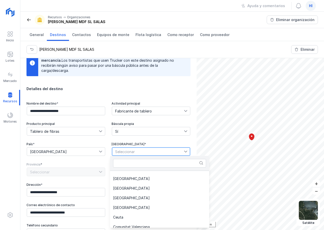
scroll to position [51, 0]
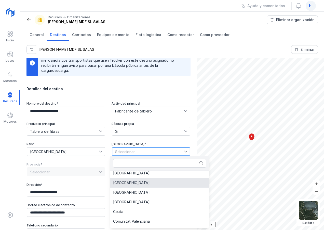
click at [136, 184] on span "[GEOGRAPHIC_DATA]" at bounding box center [131, 183] width 37 height 4
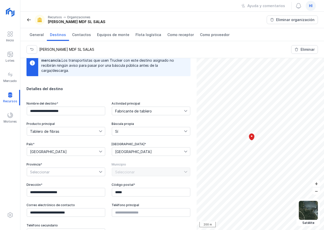
click at [99, 172] on icon at bounding box center [100, 172] width 3 height 2
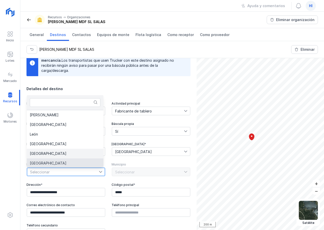
scroll to position [1, 0]
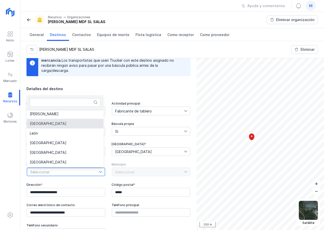
click at [59, 126] on li "[GEOGRAPHIC_DATA]" at bounding box center [65, 124] width 77 height 10
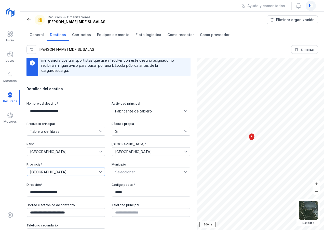
click at [124, 171] on span "Seleccionar" at bounding box center [148, 172] width 72 height 8
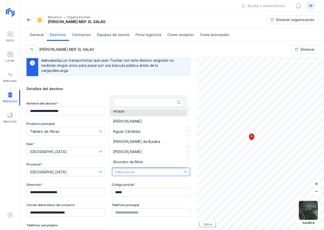
scroll to position [0, 0]
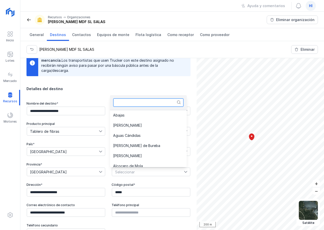
click at [130, 102] on input "text" at bounding box center [148, 102] width 70 height 9
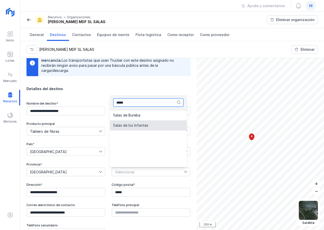
type input "*****"
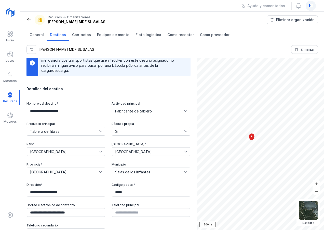
click at [85, 180] on div "**********" at bounding box center [108, 170] width 164 height 136
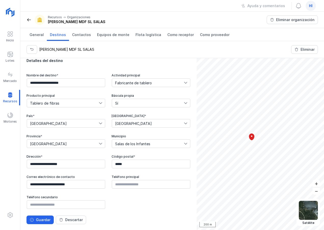
scroll to position [43, 0]
click at [42, 221] on div "Guardar" at bounding box center [43, 219] width 14 height 5
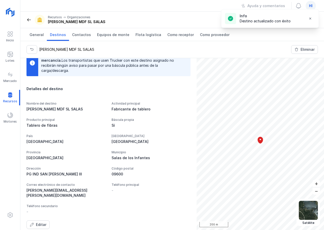
click at [68, 174] on div "PG IND SAN [PERSON_NAME] III" at bounding box center [65, 174] width 79 height 5
click at [41, 223] on div "Editar" at bounding box center [41, 225] width 10 height 5
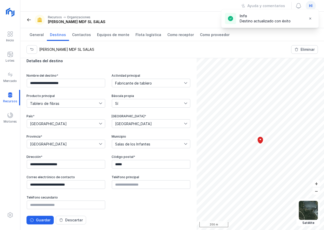
scroll to position [43, 0]
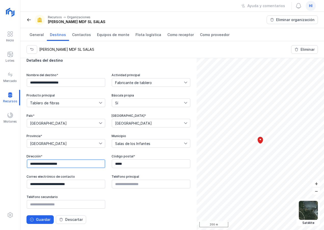
drag, startPoint x: 74, startPoint y: 164, endPoint x: 13, endPoint y: 164, distance: 61.3
click at [13, 164] on div "**********" at bounding box center [162, 115] width 324 height 230
type input "******"
click at [42, 220] on div "Guardar" at bounding box center [43, 219] width 14 height 5
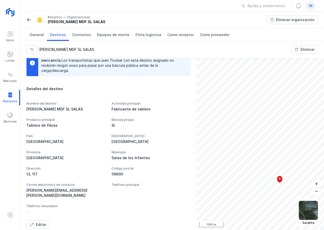
click at [51, 175] on div "CL 117" at bounding box center [65, 174] width 79 height 5
click at [38, 223] on div "Editar" at bounding box center [41, 225] width 10 height 5
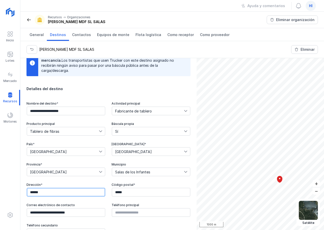
click at [47, 193] on input "******" at bounding box center [66, 192] width 78 height 9
type input "**********"
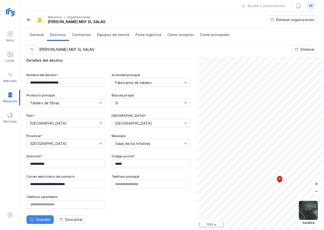
click at [45, 221] on div "Guardar" at bounding box center [43, 219] width 14 height 5
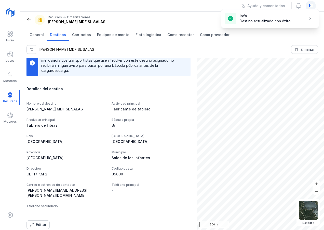
click at [60, 174] on div "CL 117 KM 2" at bounding box center [65, 174] width 79 height 5
click at [41, 223] on div "Editar" at bounding box center [41, 225] width 10 height 5
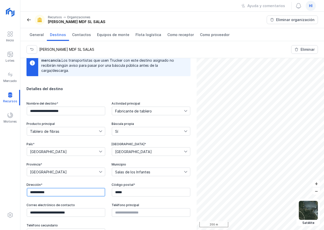
click at [54, 192] on input "**********" at bounding box center [66, 192] width 78 height 9
type input "**********"
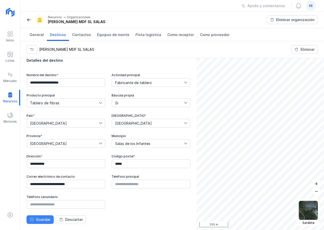
click at [41, 222] on div "Guardar" at bounding box center [43, 219] width 14 height 5
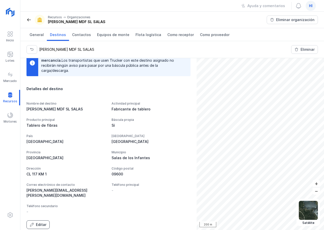
click at [37, 223] on div "Editar" at bounding box center [41, 225] width 10 height 5
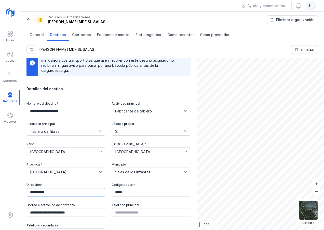
drag, startPoint x: 53, startPoint y: 195, endPoint x: 13, endPoint y: 191, distance: 39.9
click at [13, 191] on div "**********" at bounding box center [162, 115] width 324 height 230
type input "*"
type input "**********"
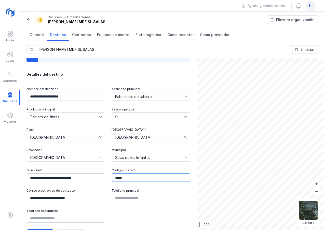
scroll to position [43, 0]
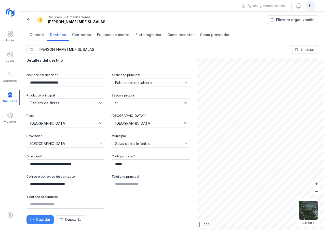
click at [40, 220] on div "Guardar" at bounding box center [43, 219] width 14 height 5
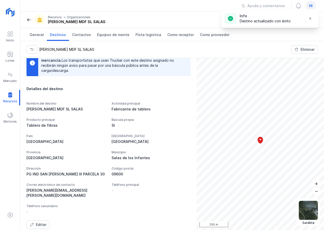
click at [91, 174] on div "PG IND SAN ISIDRO III PARCELA 30" at bounding box center [65, 174] width 79 height 5
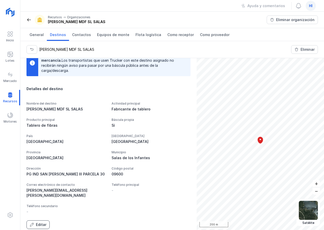
click at [37, 223] on div "Editar" at bounding box center [41, 225] width 10 height 5
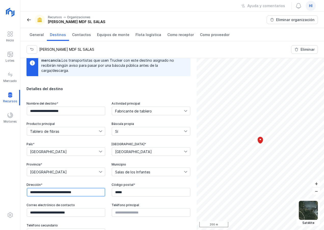
drag, startPoint x: 94, startPoint y: 194, endPoint x: 9, endPoint y: 188, distance: 85.1
click at [9, 188] on div "**********" at bounding box center [162, 115] width 324 height 230
type input "********"
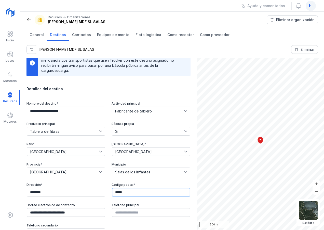
scroll to position [43, 0]
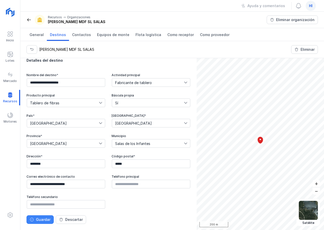
click at [37, 220] on div "Guardar" at bounding box center [43, 219] width 14 height 5
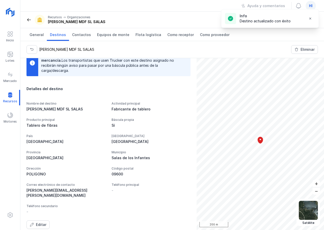
click at [55, 175] on div "POLIGONO" at bounding box center [65, 174] width 79 height 5
click at [40, 223] on div "Editar" at bounding box center [41, 225] width 10 height 5
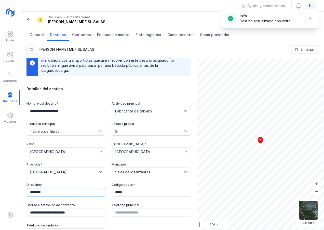
drag, startPoint x: 52, startPoint y: 194, endPoint x: 10, endPoint y: 189, distance: 42.8
click at [10, 189] on div "**********" at bounding box center [162, 115] width 324 height 230
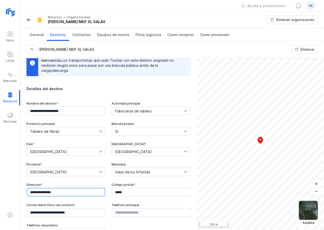
type input "**********"
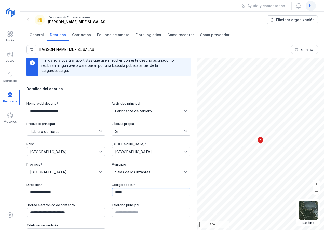
scroll to position [43, 0]
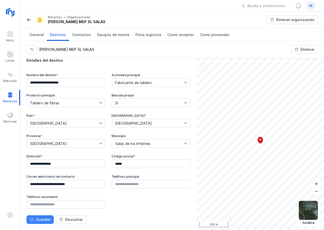
click at [41, 220] on div "Guardar" at bounding box center [43, 219] width 14 height 5
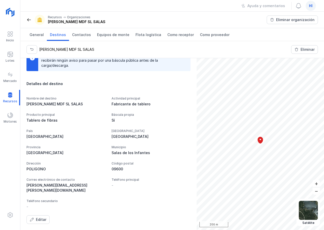
scroll to position [14, 0]
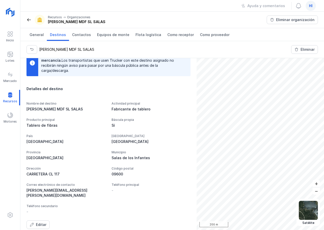
click at [28, 20] on span at bounding box center [28, 19] width 5 height 5
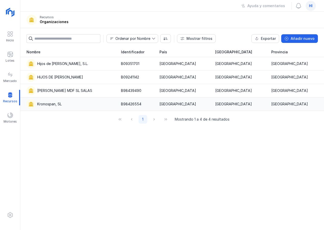
click at [57, 105] on div "Kronospan, SL" at bounding box center [49, 104] width 24 height 5
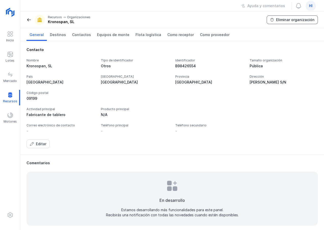
click at [293, 21] on div "Eliminar organización" at bounding box center [295, 19] width 38 height 5
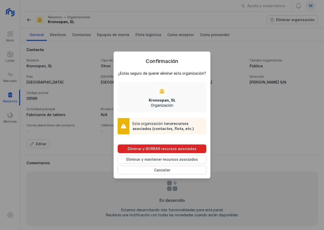
click at [159, 149] on div "Eliminar y BORRAR recursos asociados" at bounding box center [161, 149] width 69 height 5
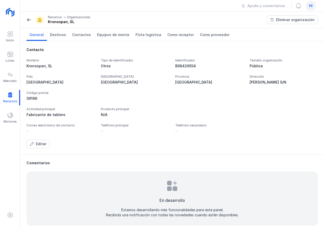
click at [28, 20] on span at bounding box center [28, 19] width 5 height 5
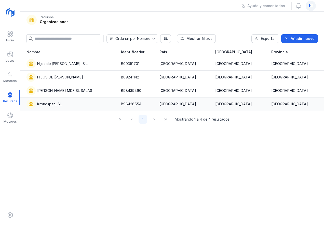
click at [66, 106] on div "Kronospan, SL" at bounding box center [70, 104] width 88 height 9
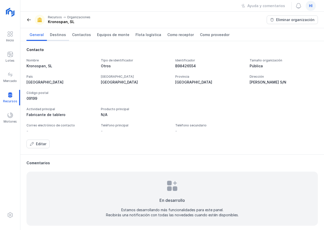
click at [57, 34] on span "Destinos" at bounding box center [58, 34] width 16 height 5
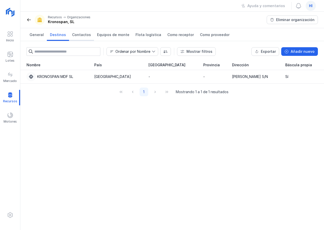
click at [81, 36] on span "Contactos" at bounding box center [81, 34] width 19 height 5
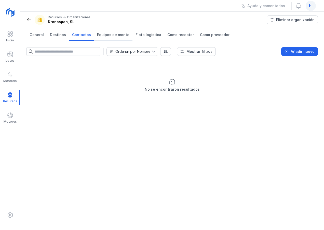
drag, startPoint x: 108, startPoint y: 35, endPoint x: 113, endPoint y: 37, distance: 5.3
click at [108, 35] on span "Equipos de monte" at bounding box center [113, 34] width 32 height 5
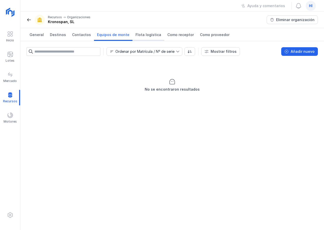
click at [142, 35] on span "Flota logística" at bounding box center [148, 34] width 26 height 5
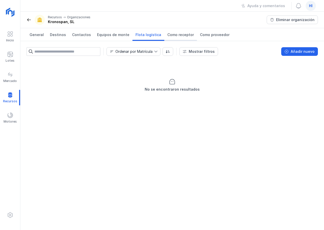
click at [175, 36] on span "Como receptor" at bounding box center [180, 34] width 26 height 5
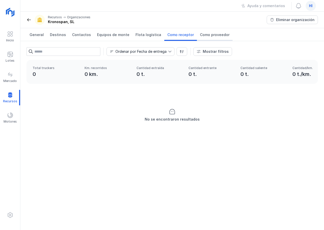
click at [203, 34] on span "Como proveedor" at bounding box center [215, 34] width 30 height 5
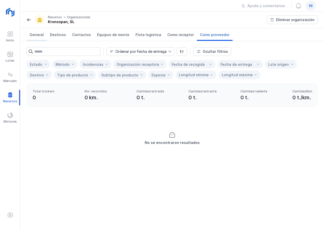
click at [38, 35] on span "General" at bounding box center [37, 34] width 14 height 5
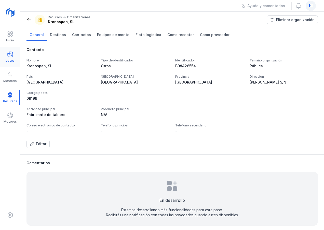
click at [9, 54] on span at bounding box center [10, 54] width 6 height 6
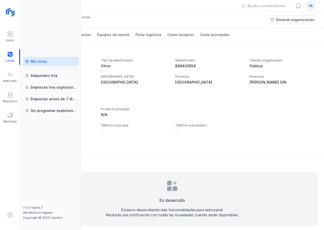
click at [45, 62] on div "Mis lotes" at bounding box center [39, 61] width 17 height 5
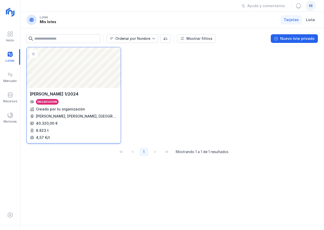
click at [75, 107] on div "JARAMILLO 1/2024 En ejecución Creado por tu organización Jaramillo de la Fuente…" at bounding box center [74, 115] width 88 height 49
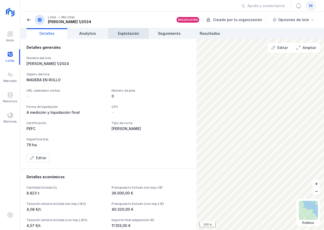
click at [136, 33] on span "Explotación" at bounding box center [128, 33] width 21 height 5
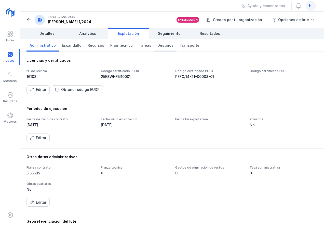
click at [159, 47] on span "Destinos" at bounding box center [165, 45] width 16 height 5
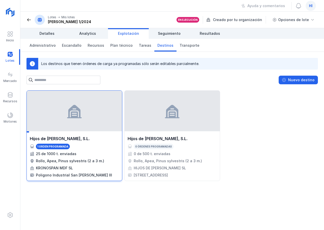
click at [94, 119] on div at bounding box center [74, 111] width 95 height 41
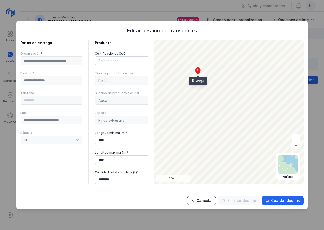
click at [205, 200] on div "Cancelar" at bounding box center [204, 200] width 16 height 5
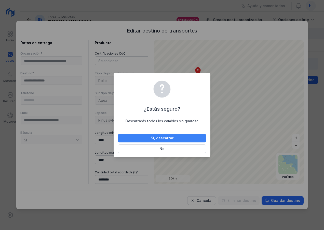
click at [165, 138] on div "Sí, descartar" at bounding box center [162, 138] width 23 height 5
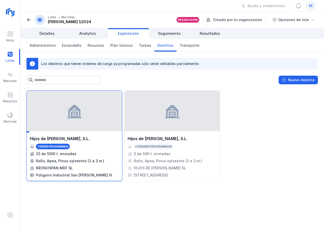
drag, startPoint x: 72, startPoint y: 138, endPoint x: 95, endPoint y: 150, distance: 25.1
click at [95, 150] on div "Hijos de Pascual Mediavilla, S.L. 1 orden programada 25 de 1000 t. enviadas Rol…" at bounding box center [74, 157] width 89 height 42
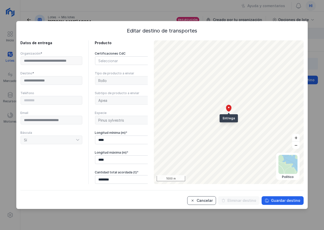
click at [207, 201] on div "Cancelar" at bounding box center [204, 200] width 16 height 5
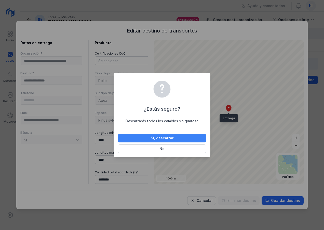
click at [163, 139] on div "Sí, descartar" at bounding box center [162, 138] width 23 height 5
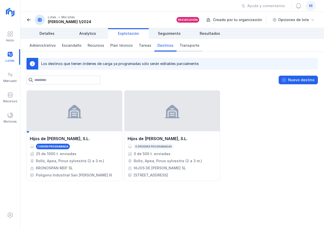
click at [182, 44] on span "Transporte" at bounding box center [189, 45] width 20 height 5
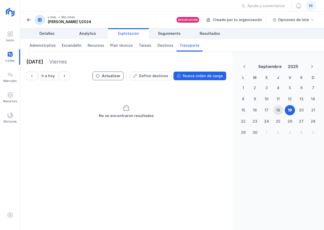
click at [117, 77] on div "Actualizar" at bounding box center [111, 76] width 18 height 5
click at [275, 109] on div "18" at bounding box center [278, 111] width 10 height 10
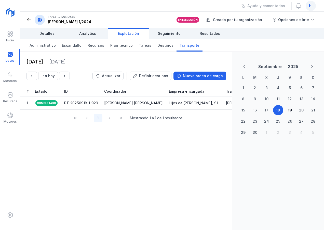
drag, startPoint x: 77, startPoint y: 102, endPoint x: 62, endPoint y: 149, distance: 49.3
click at [62, 149] on div "18 septiembre 2025 Jueves Ir a hoy Actualizar Definir destinos Nueva orden de c…" at bounding box center [126, 141] width 212 height 179
click at [155, 76] on div "Definir destinos" at bounding box center [153, 76] width 29 height 5
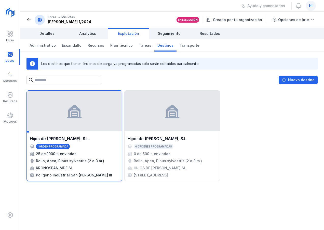
drag, startPoint x: 62, startPoint y: 147, endPoint x: 56, endPoint y: 148, distance: 5.8
click at [56, 148] on div "1 orden programada" at bounding box center [52, 147] width 31 height 4
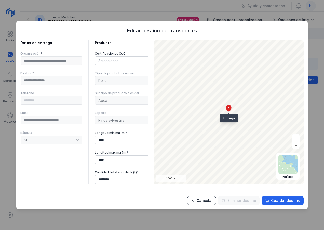
click at [212, 201] on div "Cancelar" at bounding box center [204, 200] width 16 height 5
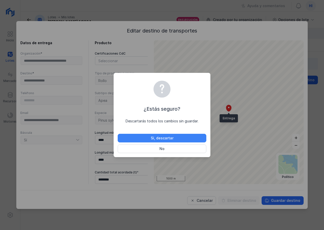
click at [166, 139] on div "Sí, descartar" at bounding box center [162, 138] width 23 height 5
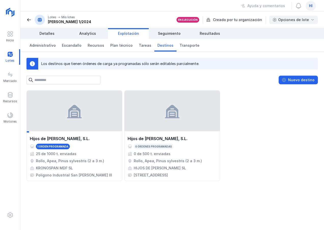
click at [297, 19] on div "Opciones de lote" at bounding box center [293, 19] width 31 height 5
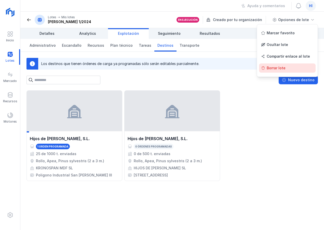
click at [277, 68] on div "Borrar lote" at bounding box center [287, 68] width 56 height 9
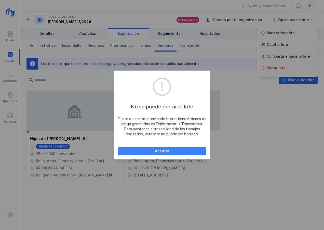
click at [167, 150] on div "Aceptar" at bounding box center [162, 151] width 14 height 5
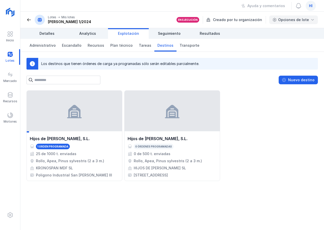
click at [293, 20] on div "Opciones de lote" at bounding box center [293, 19] width 31 height 5
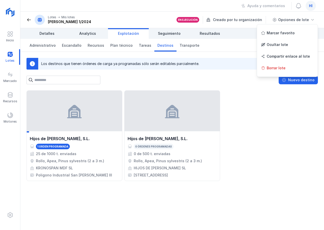
click at [186, 20] on div "En ejecución" at bounding box center [188, 20] width 20 height 4
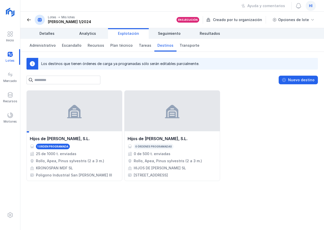
drag, startPoint x: 83, startPoint y: 125, endPoint x: 250, endPoint y: 149, distance: 168.9
click at [250, 149] on div "Hijos de Pascual Mediavilla, S.L. 1 orden programada 25 de 1000 t. enviadas Rol…" at bounding box center [171, 136] width 291 height 91
click at [49, 44] on span "Administrativo" at bounding box center [43, 45] width 26 height 5
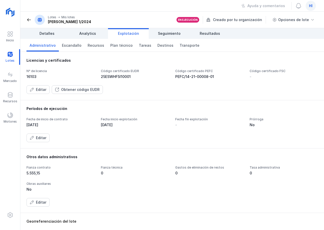
click at [27, 21] on span at bounding box center [28, 19] width 5 height 5
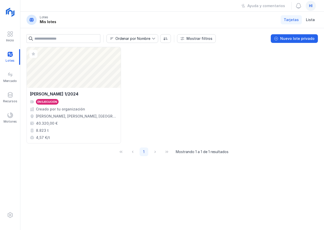
drag, startPoint x: 81, startPoint y: 101, endPoint x: 158, endPoint y: 84, distance: 79.3
click at [158, 84] on div "Abrir lote JARAMILLO 1/2024 En ejecución Creado por tu organización Jaramillo d…" at bounding box center [171, 95] width 291 height 97
click at [6, 95] on div "Recursos" at bounding box center [10, 98] width 20 height 16
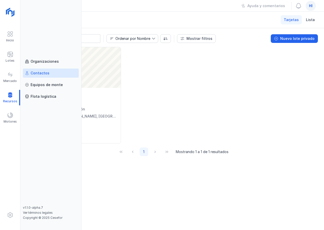
click at [40, 74] on div "Contactos" at bounding box center [40, 73] width 19 height 5
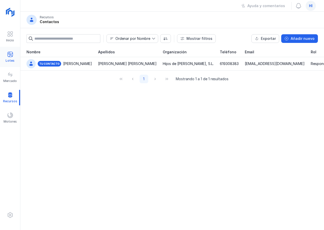
click at [10, 57] on span at bounding box center [10, 54] width 6 height 6
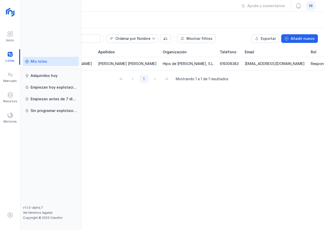
click at [47, 64] on div "Mis lotes" at bounding box center [51, 61] width 52 height 5
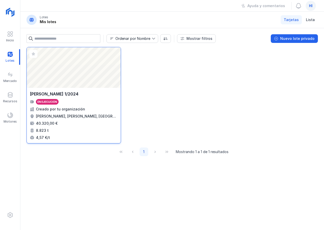
click at [63, 102] on div "En ejecución" at bounding box center [74, 102] width 88 height 6
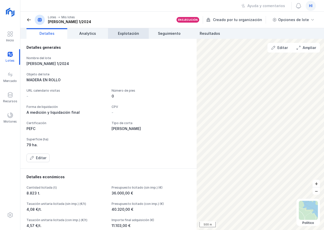
click at [128, 35] on span "Explotación" at bounding box center [128, 33] width 21 height 5
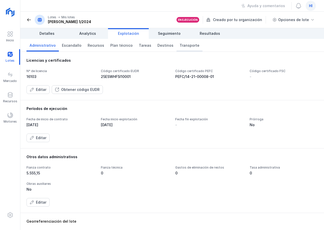
click at [182, 47] on span "Transporte" at bounding box center [189, 45] width 20 height 5
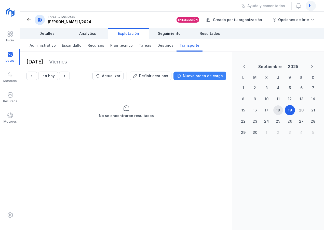
click at [197, 78] on div "Nueva orden de carga" at bounding box center [203, 76] width 40 height 5
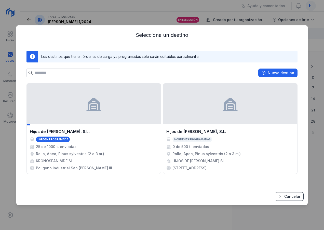
click at [291, 197] on div "Cancelar" at bounding box center [292, 196] width 16 height 5
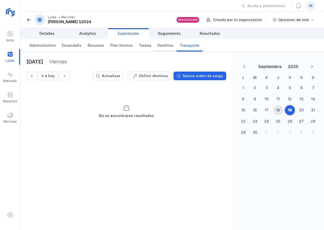
click at [162, 44] on span "Destinos" at bounding box center [165, 45] width 16 height 5
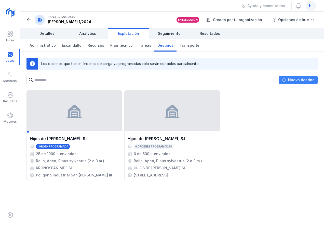
click at [291, 81] on div "Nuevo destino" at bounding box center [301, 80] width 26 height 5
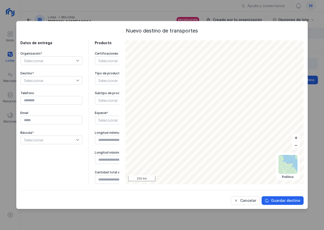
click at [77, 61] on icon at bounding box center [77, 61] width 3 height 2
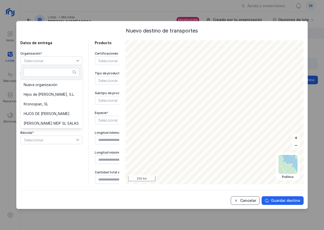
click at [243, 200] on div "Cancelar" at bounding box center [248, 200] width 16 height 5
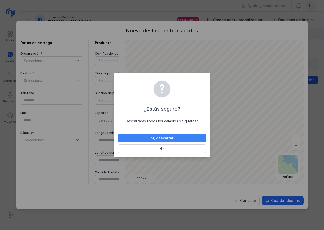
click at [167, 138] on div "Sí, descartar" at bounding box center [162, 138] width 23 height 5
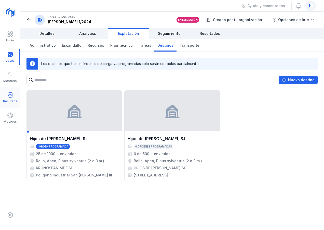
click at [13, 99] on div "Recursos" at bounding box center [10, 98] width 20 height 16
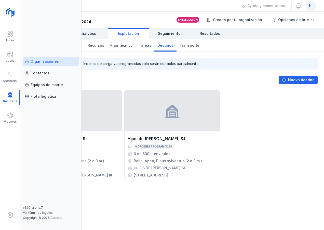
click at [48, 62] on div "Organizaciones" at bounding box center [45, 61] width 28 height 5
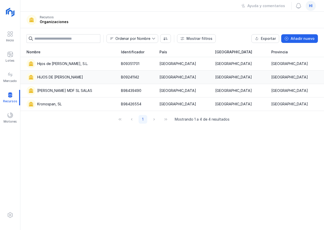
click at [90, 75] on div "HIJOS DE [PERSON_NAME]" at bounding box center [70, 77] width 88 height 9
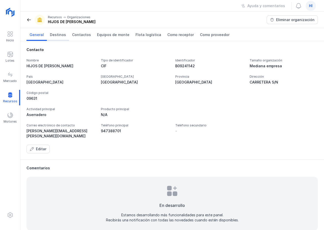
click at [59, 34] on span "Destinos" at bounding box center [58, 34] width 16 height 5
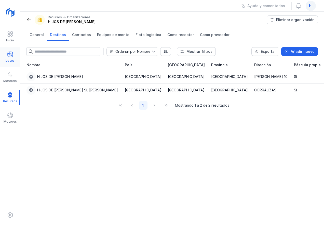
click at [11, 56] on span at bounding box center [10, 54] width 6 height 6
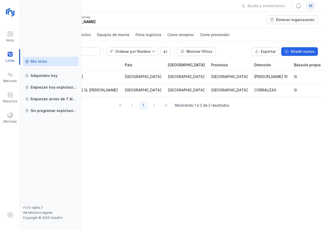
click at [45, 62] on div "Mis lotes" at bounding box center [39, 61] width 17 height 5
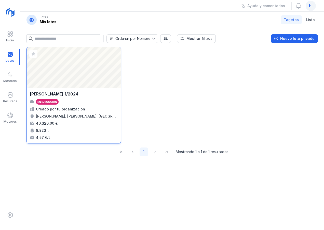
click at [71, 106] on div "JARAMILLO 1/2024 En ejecución Creado por tu organización Jaramillo de la Fuente…" at bounding box center [74, 115] width 88 height 49
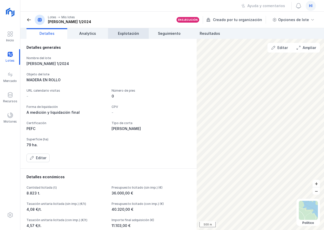
click at [132, 33] on span "Explotación" at bounding box center [128, 33] width 21 height 5
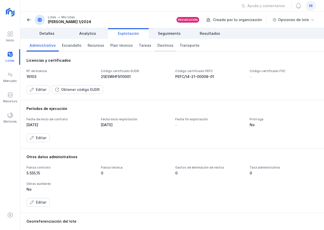
click at [158, 46] on span "Destinos" at bounding box center [165, 45] width 16 height 5
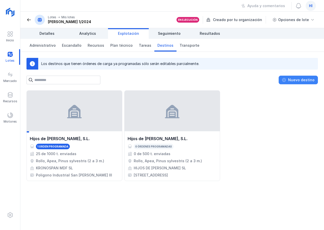
click at [304, 79] on div "Nuevo destino" at bounding box center [301, 80] width 26 height 5
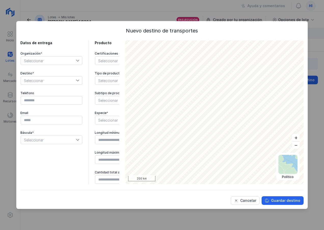
click at [78, 60] on icon at bounding box center [78, 61] width 4 height 4
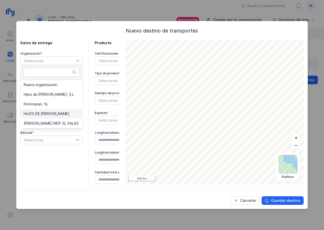
click at [66, 112] on span "HIJOS DE [PERSON_NAME]" at bounding box center [47, 114] width 46 height 4
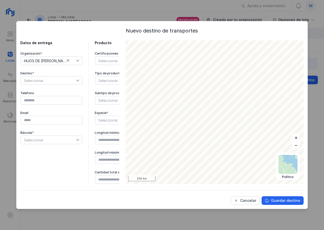
click at [78, 80] on icon at bounding box center [78, 81] width 4 height 4
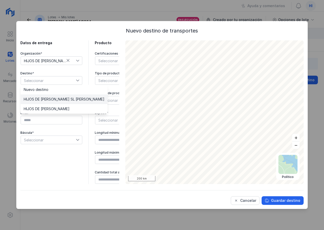
click at [75, 99] on span "HIJOS DE [PERSON_NAME] SL [PERSON_NAME]" at bounding box center [64, 100] width 81 height 4
type input "*********"
type input "**********"
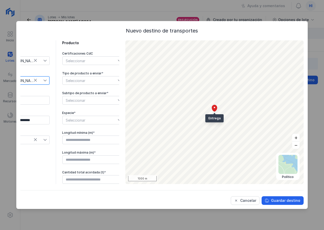
scroll to position [0, 41]
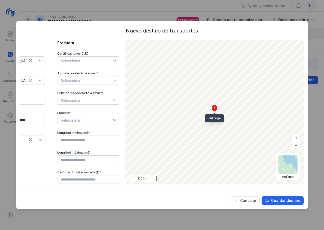
click at [113, 81] on icon at bounding box center [115, 81] width 4 height 4
click at [92, 108] on li "Rollo" at bounding box center [85, 109] width 62 height 10
click at [113, 100] on icon at bounding box center [115, 101] width 4 height 4
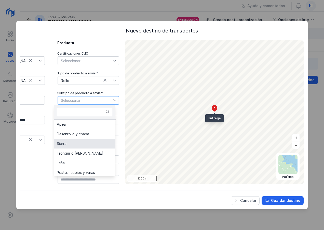
click at [87, 142] on li "Sierra" at bounding box center [85, 144] width 62 height 10
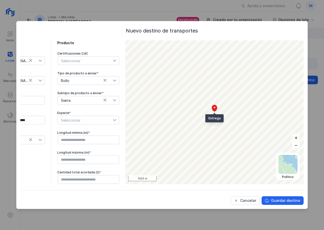
click at [113, 120] on icon at bounding box center [114, 121] width 3 height 2
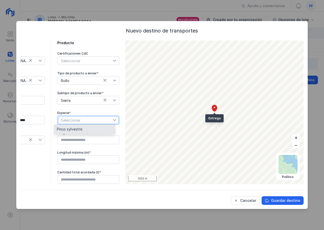
click at [97, 129] on li "Pinus sylvestris" at bounding box center [85, 130] width 62 height 10
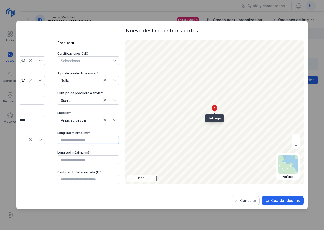
click at [99, 139] on input "text" at bounding box center [88, 140] width 62 height 9
type input "****"
click at [101, 160] on input "text" at bounding box center [88, 160] width 62 height 9
type input "****"
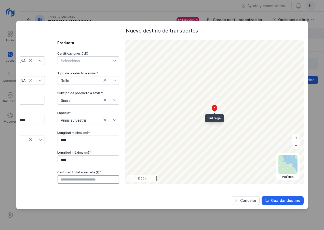
scroll to position [4, 41]
type input "********"
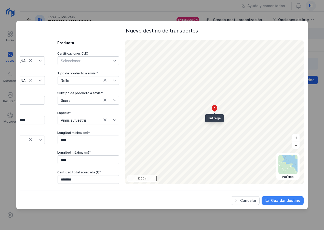
click at [276, 200] on div "Guardar destino" at bounding box center [285, 200] width 29 height 5
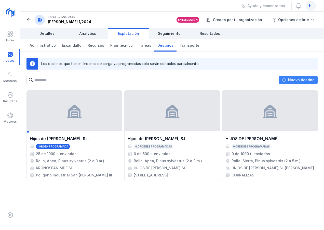
click at [306, 80] on div "Nuevo destino" at bounding box center [301, 80] width 26 height 5
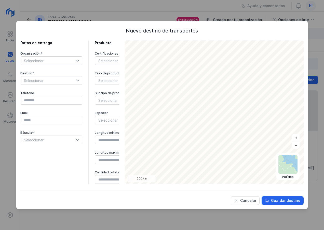
click at [78, 60] on icon at bounding box center [78, 61] width 4 height 4
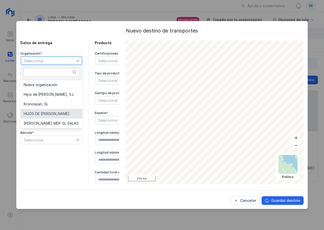
click at [68, 113] on span "HIJOS DE [PERSON_NAME]" at bounding box center [47, 114] width 46 height 4
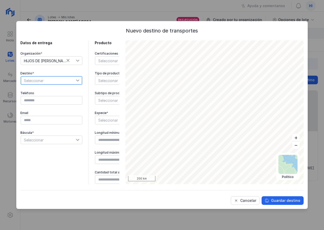
click at [72, 82] on span "Seleccionar" at bounding box center [48, 81] width 55 height 8
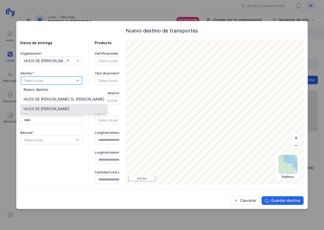
click at [69, 109] on span "HIJOS DE [PERSON_NAME]" at bounding box center [47, 109] width 46 height 4
type input "**********"
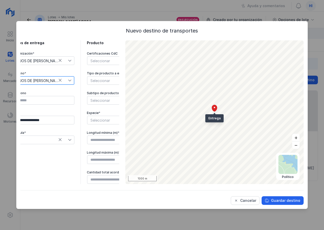
scroll to position [0, 41]
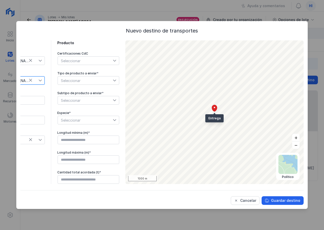
click at [108, 80] on span "Seleccionar" at bounding box center [85, 81] width 55 height 8
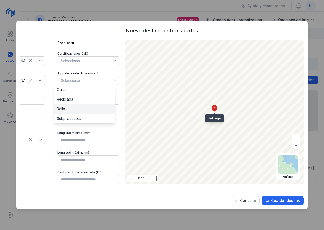
click at [90, 111] on li "Rollo" at bounding box center [85, 109] width 62 height 10
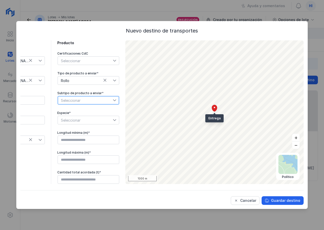
click at [97, 102] on span "Seleccionar" at bounding box center [85, 100] width 55 height 8
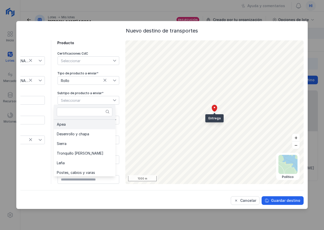
click at [88, 126] on li "Apea" at bounding box center [85, 125] width 62 height 10
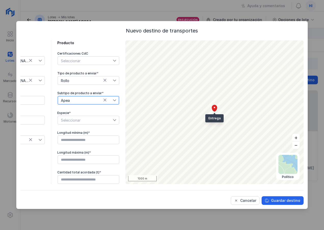
click at [90, 122] on span "Seleccionar" at bounding box center [85, 120] width 55 height 8
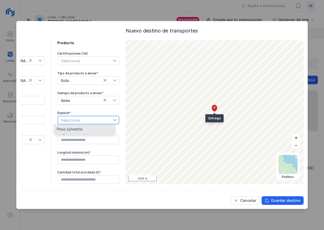
click at [88, 130] on li "Pinus sylvestris" at bounding box center [85, 130] width 62 height 10
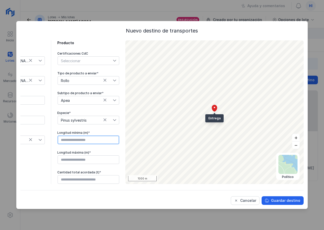
click at [88, 141] on input "text" at bounding box center [88, 140] width 62 height 9
type input "****"
click at [92, 159] on input "text" at bounding box center [88, 160] width 62 height 9
type input "****"
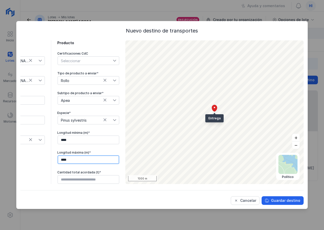
scroll to position [4, 41]
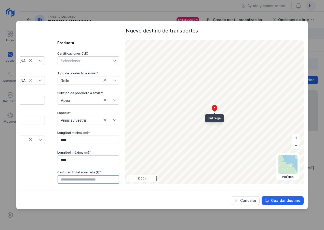
click at [84, 176] on input "text" at bounding box center [88, 180] width 62 height 9
type input "********"
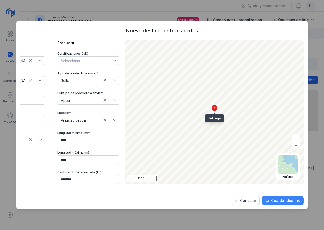
click at [280, 202] on div "Guardar destino" at bounding box center [285, 200] width 29 height 5
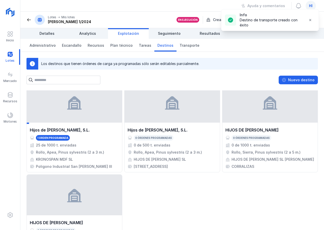
scroll to position [0, 0]
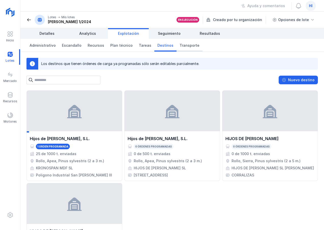
click at [181, 46] on span "Transporte" at bounding box center [189, 45] width 20 height 5
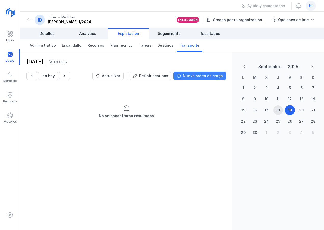
click at [199, 78] on div "Nueva orden de carga" at bounding box center [203, 76] width 40 height 5
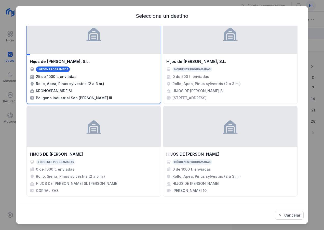
scroll to position [55, 0]
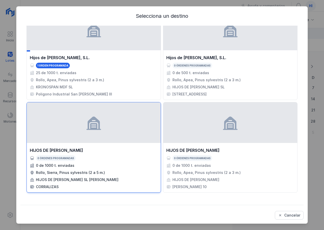
click at [63, 152] on div "HIJOS DE [PERSON_NAME]" at bounding box center [56, 151] width 53 height 6
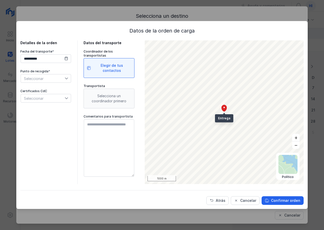
click at [106, 64] on div "Elegir de tus contactos" at bounding box center [111, 68] width 39 height 10
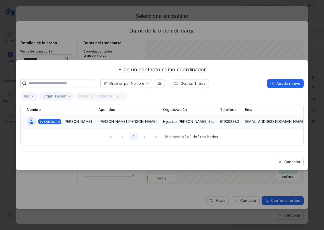
click at [70, 119] on div "Vicente" at bounding box center [77, 121] width 29 height 5
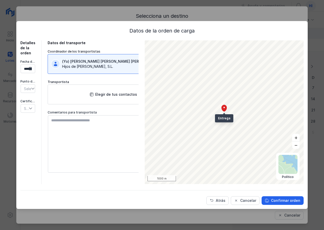
click at [32, 88] on icon at bounding box center [33, 89] width 4 height 4
click at [33, 97] on span "CARGADERO" at bounding box center [35, 98] width 22 height 4
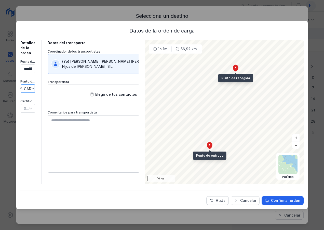
click at [31, 109] on icon at bounding box center [31, 109] width 4 height 4
drag, startPoint x: 77, startPoint y: 180, endPoint x: 90, endPoint y: 182, distance: 13.0
click at [92, 181] on div "**********" at bounding box center [79, 112] width 118 height 144
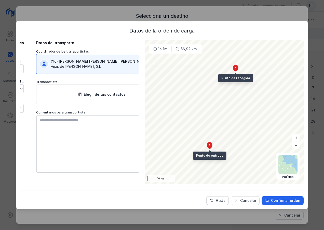
scroll to position [0, 0]
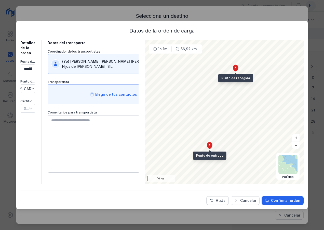
click at [109, 93] on div "Elegir de tus contactos" at bounding box center [116, 94] width 42 height 5
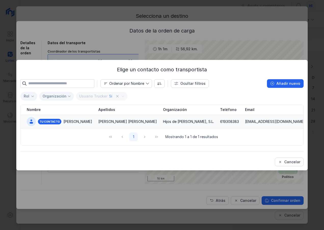
click at [98, 119] on div "Mediavilla Pascual Mediavilla" at bounding box center [127, 121] width 59 height 5
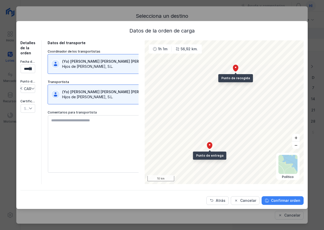
click at [273, 200] on div "Confirmar orden" at bounding box center [285, 200] width 29 height 5
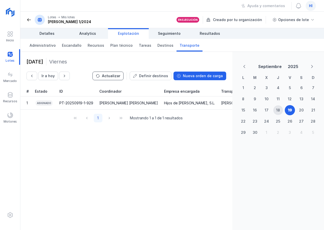
click at [112, 77] on div "Actualizar" at bounding box center [111, 76] width 18 height 5
click at [119, 76] on div "Actualizar" at bounding box center [111, 76] width 18 height 5
click at [168, 35] on span "Seguimiento" at bounding box center [169, 33] width 23 height 5
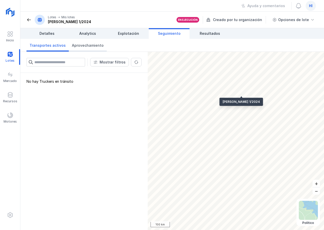
click at [90, 46] on span "Aprovechamiento" at bounding box center [88, 45] width 32 height 5
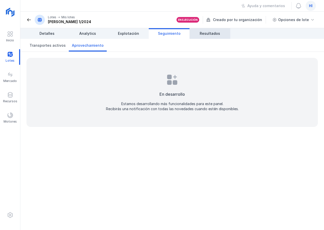
click at [209, 34] on span "Resultados" at bounding box center [209, 33] width 20 height 5
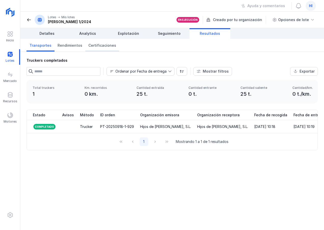
click at [95, 46] on span "Certificaciones" at bounding box center [102, 45] width 28 height 5
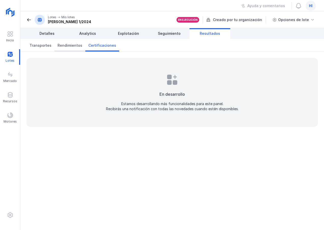
click at [72, 45] on span "Rendimientos" at bounding box center [69, 45] width 25 height 5
click at [47, 35] on span "Detalles" at bounding box center [46, 33] width 15 height 5
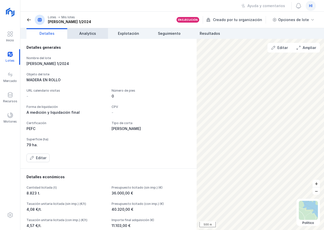
click at [89, 35] on span "Analytics" at bounding box center [87, 33] width 17 height 5
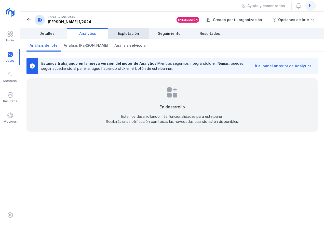
click at [130, 36] on span "Explotación" at bounding box center [128, 33] width 21 height 5
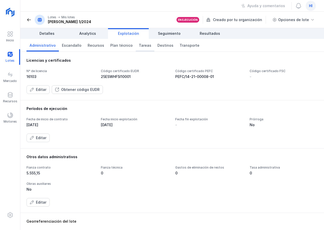
click at [139, 46] on span "Tareas" at bounding box center [145, 45] width 12 height 5
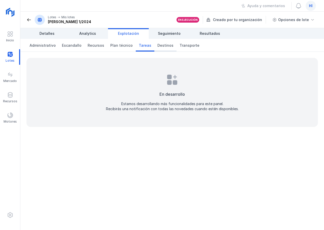
click at [155, 48] on link "Destinos" at bounding box center [165, 45] width 22 height 13
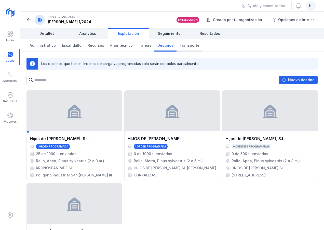
click at [181, 47] on span "Transporte" at bounding box center [189, 45] width 20 height 5
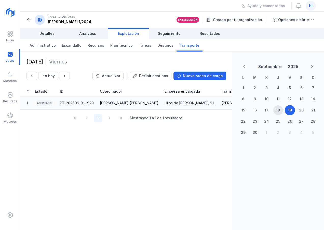
click at [68, 103] on div "PT-20250919-1-929" at bounding box center [77, 103] width 34 height 5
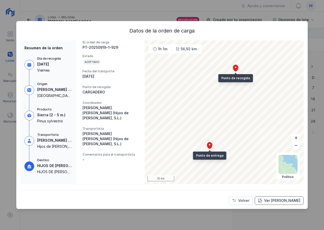
click at [278, 202] on div "Ver [PERSON_NAME]" at bounding box center [282, 200] width 36 height 5
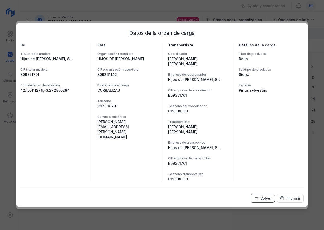
click at [263, 200] on div "Volver" at bounding box center [265, 198] width 11 height 5
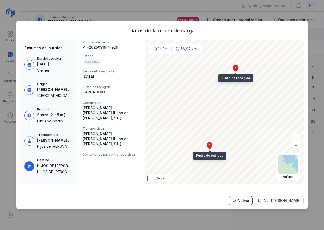
click at [247, 201] on div "Volver" at bounding box center [243, 200] width 11 height 5
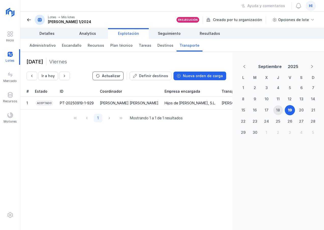
click at [115, 76] on div "Actualizar" at bounding box center [111, 76] width 18 height 5
click at [117, 104] on div "[PERSON_NAME] [PERSON_NAME]" at bounding box center [131, 103] width 59 height 5
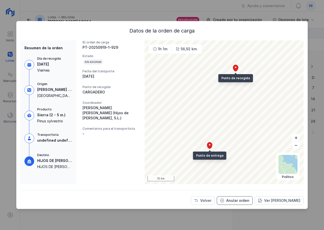
click at [232, 202] on div "Anular orden" at bounding box center [237, 200] width 23 height 5
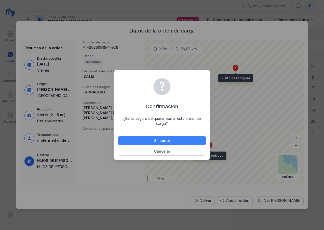
click at [165, 140] on div "Sí, borrar" at bounding box center [162, 140] width 16 height 5
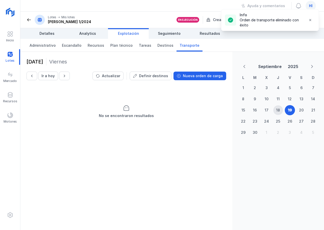
click at [177, 168] on div "[DATE] Ir a [DATE] Actualizar Definir destinos Nueva orden de carga No se encon…" at bounding box center [126, 141] width 212 height 179
click at [141, 173] on div "[DATE] Ir a [DATE] Actualizar Definir destinos Nueva orden de carga No se encon…" at bounding box center [126, 141] width 212 height 179
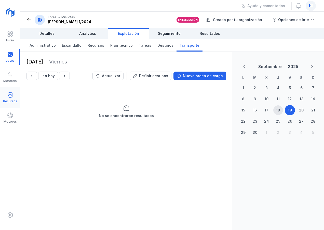
click at [12, 97] on span at bounding box center [10, 95] width 6 height 6
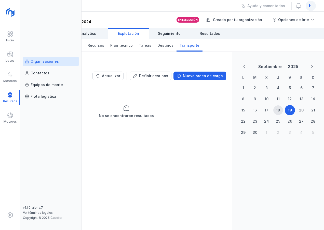
click at [45, 61] on div "Organizaciones" at bounding box center [45, 61] width 28 height 5
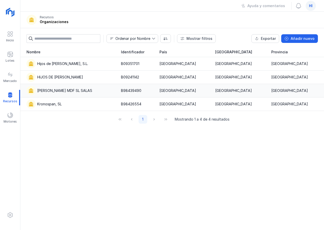
click at [57, 91] on div "[PERSON_NAME] MDF SL SALAS" at bounding box center [64, 90] width 55 height 5
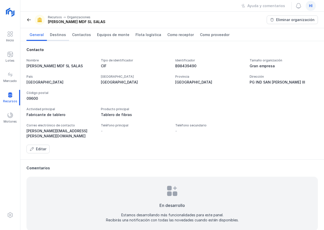
click at [56, 35] on span "Destinos" at bounding box center [58, 34] width 16 height 5
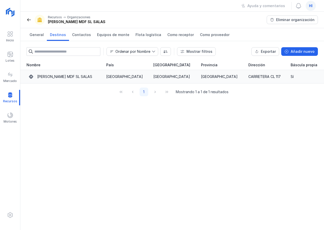
click at [63, 77] on div "[PERSON_NAME] MDF SL SALAS" at bounding box center [64, 76] width 55 height 5
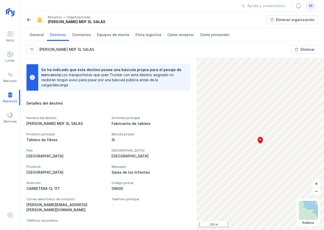
scroll to position [14, 0]
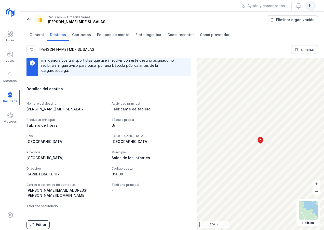
click at [39, 223] on div "Editar" at bounding box center [41, 225] width 10 height 5
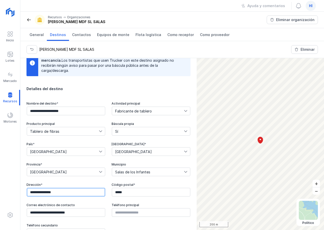
drag, startPoint x: 64, startPoint y: 193, endPoint x: 16, endPoint y: 192, distance: 48.9
click at [16, 192] on div "**********" at bounding box center [162, 115] width 324 height 230
paste input "**********"
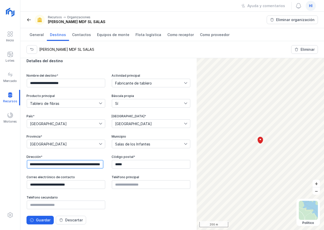
scroll to position [43, 0]
type input "**********"
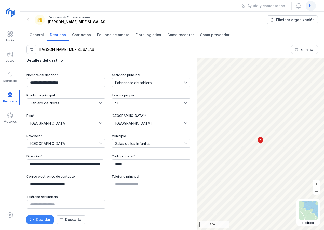
click at [41, 221] on div "Guardar" at bounding box center [43, 219] width 14 height 5
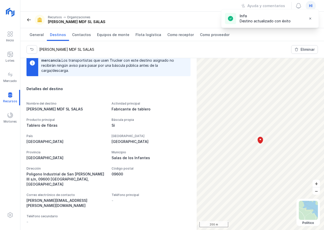
scroll to position [20, 0]
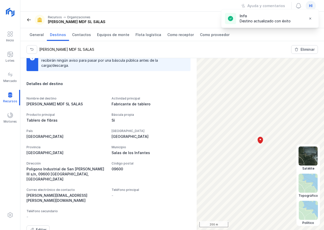
click at [306, 207] on img at bounding box center [307, 210] width 19 height 19
click at [303, 155] on img at bounding box center [307, 156] width 19 height 19
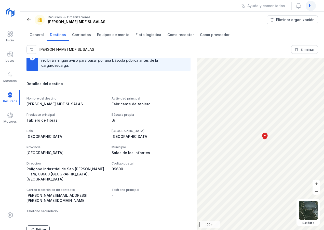
click at [41, 228] on div "Editar" at bounding box center [41, 230] width 10 height 5
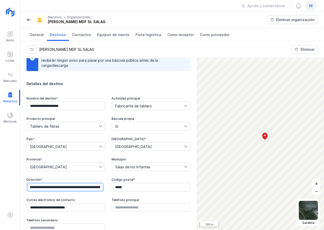
scroll to position [0, 57]
drag, startPoint x: 94, startPoint y: 188, endPoint x: 148, endPoint y: 189, distance: 53.9
click at [148, 189] on div "**********" at bounding box center [108, 165] width 164 height 136
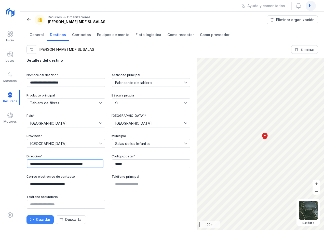
type input "**********"
click at [43, 221] on div "Guardar" at bounding box center [43, 219] width 14 height 5
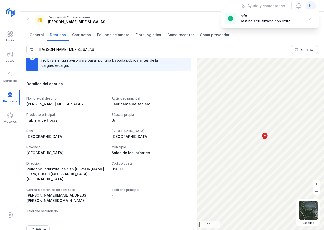
scroll to position [14, 0]
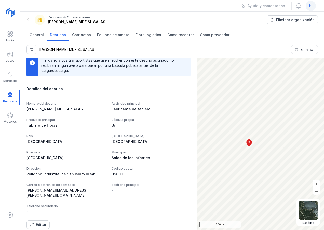
click at [66, 175] on div "Poligono Industrial de San Isidro III s/n" at bounding box center [65, 174] width 79 height 5
click at [42, 223] on div "Editar" at bounding box center [41, 225] width 10 height 5
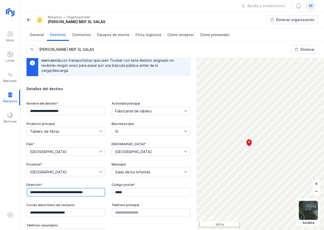
drag, startPoint x: 28, startPoint y: 191, endPoint x: 109, endPoint y: 195, distance: 81.5
click at [109, 195] on div "**********" at bounding box center [108, 170] width 164 height 136
type input "**********"
click at [90, 204] on div "Correo electrónico de contacto" at bounding box center [65, 205] width 79 height 4
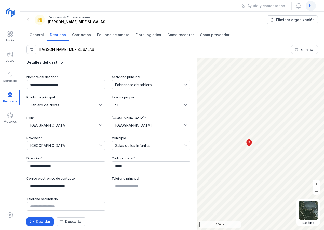
scroll to position [43, 0]
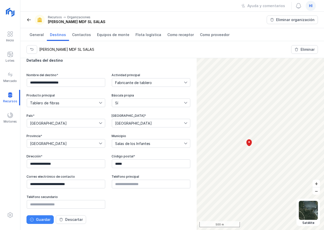
click at [41, 221] on div "Guardar" at bounding box center [43, 219] width 14 height 5
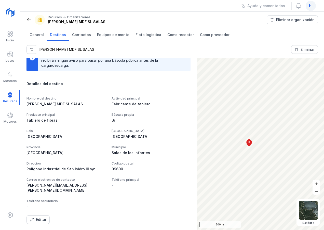
scroll to position [14, 0]
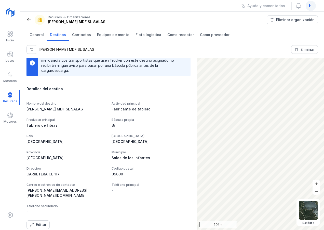
click at [9, 170] on div "Inicio Lotes Mercado Recursos Motores" at bounding box center [10, 115] width 20 height 230
click at [29, 19] on span at bounding box center [28, 19] width 5 height 5
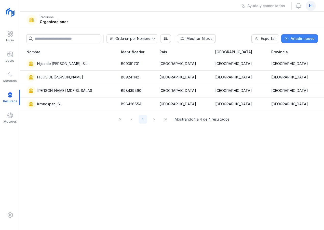
click at [299, 39] on div "Añadir nuevo" at bounding box center [302, 38] width 24 height 5
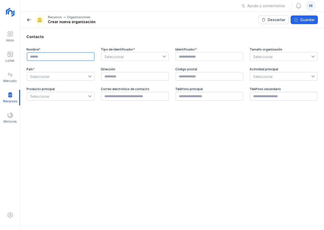
click at [81, 58] on input "text" at bounding box center [61, 56] width 68 height 9
type input "**********"
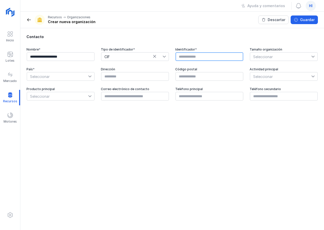
paste input "*********"
type input "*********"
click at [286, 55] on span "Seleccionar" at bounding box center [280, 57] width 61 height 8
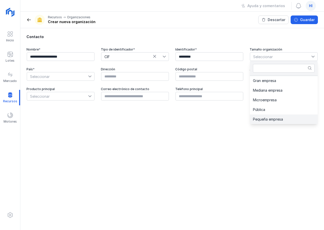
click at [277, 120] on span "Pequeña empresa" at bounding box center [268, 120] width 30 height 4
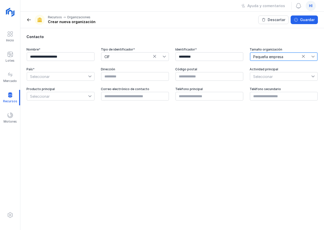
click at [89, 75] on icon at bounding box center [90, 77] width 4 height 4
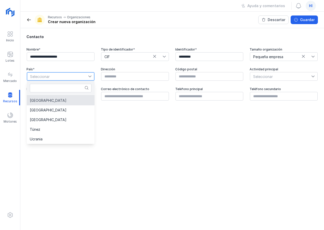
click at [77, 99] on li "[GEOGRAPHIC_DATA]" at bounding box center [61, 101] width 68 height 10
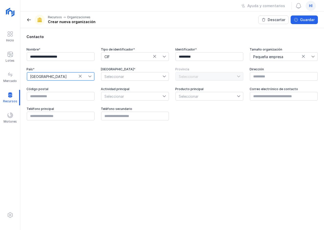
click at [122, 75] on span "Seleccionar" at bounding box center [131, 76] width 61 height 8
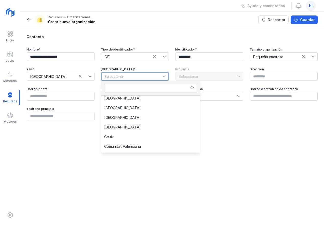
scroll to position [51, 0]
click at [130, 107] on li "[GEOGRAPHIC_DATA]" at bounding box center [150, 108] width 99 height 10
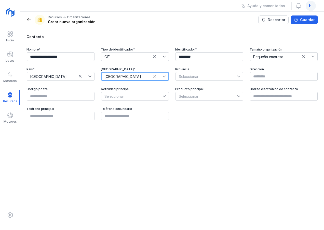
click at [205, 76] on span "Seleccionar" at bounding box center [206, 76] width 61 height 8
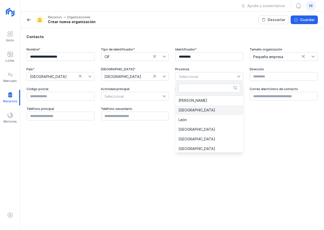
click at [196, 109] on li "[GEOGRAPHIC_DATA]" at bounding box center [209, 111] width 68 height 10
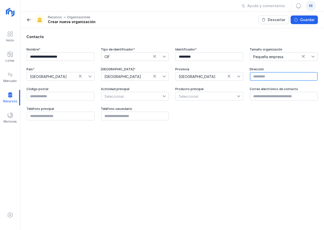
click at [263, 75] on input "text" at bounding box center [284, 76] width 68 height 9
type input "*"
paste input "**********"
type input "**********"
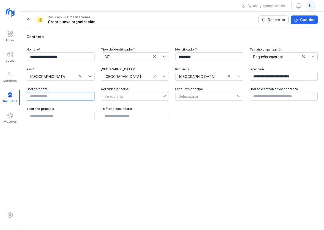
click at [70, 95] on input "text" at bounding box center [61, 96] width 68 height 9
type input "*****"
click at [165, 97] on icon at bounding box center [164, 97] width 4 height 4
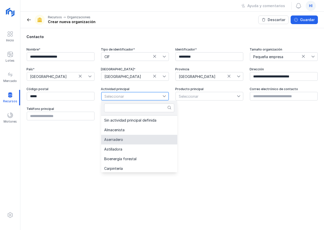
click at [143, 140] on li "Aserradero" at bounding box center [139, 140] width 76 height 10
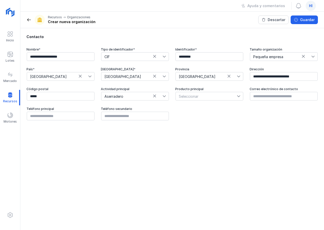
click at [238, 95] on icon at bounding box center [239, 97] width 4 height 4
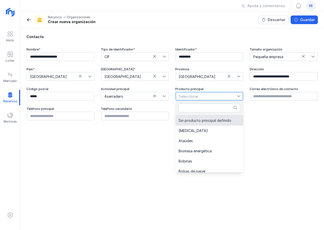
click at [230, 122] on li "Sin producto principal definido" at bounding box center [209, 121] width 68 height 10
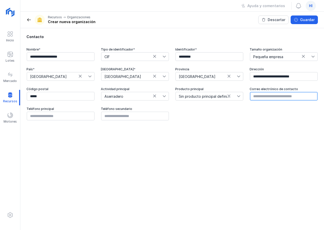
click at [261, 96] on input "text" at bounding box center [284, 96] width 68 height 9
paste input "**********"
type input "**********"
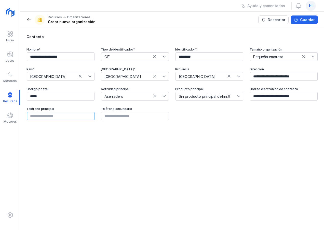
paste input "*********"
type input "*********"
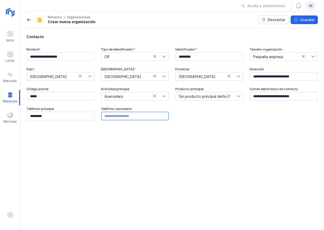
paste input "*********"
type input "*********"
click at [307, 18] on div "Guardar" at bounding box center [307, 19] width 14 height 5
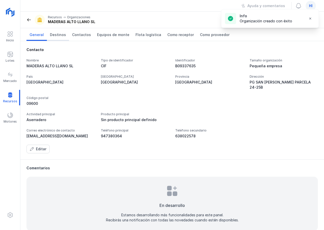
click at [56, 35] on span "Destinos" at bounding box center [58, 34] width 16 height 5
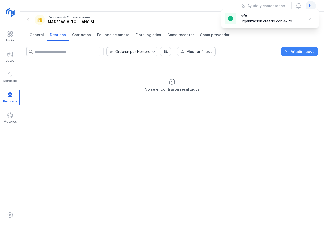
click at [300, 51] on div "Añadir nuevo" at bounding box center [302, 51] width 24 height 5
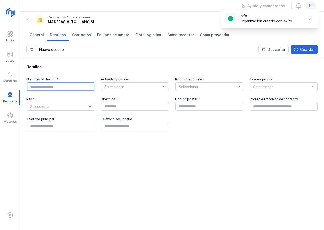
click at [85, 85] on input "text" at bounding box center [61, 86] width 68 height 9
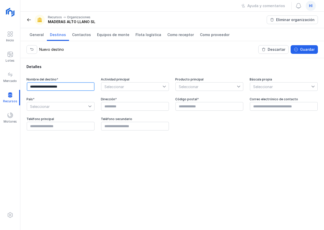
type input "**********"
click at [165, 86] on icon at bounding box center [164, 87] width 4 height 4
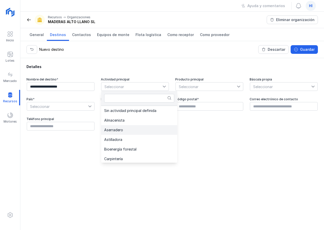
click at [137, 129] on li "Aserradero" at bounding box center [139, 130] width 76 height 10
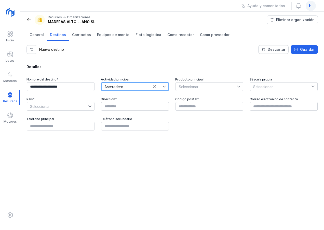
click at [210, 86] on span "Seleccionar" at bounding box center [206, 87] width 61 height 8
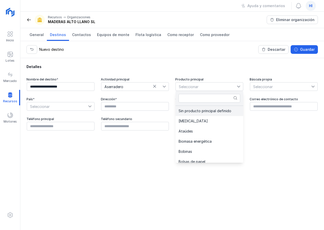
click at [206, 111] on span "Sin producto principal definido" at bounding box center [204, 111] width 53 height 4
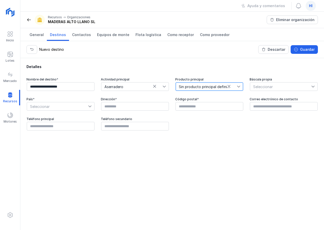
click at [264, 88] on span "Seleccionar" at bounding box center [280, 87] width 61 height 8
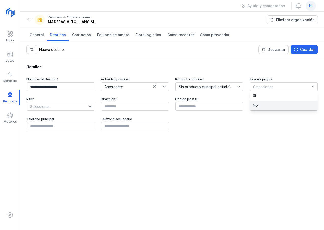
click at [261, 105] on li "No" at bounding box center [284, 106] width 68 height 10
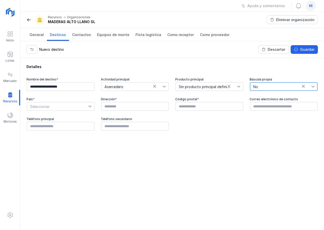
click at [62, 105] on span "Seleccionar" at bounding box center [57, 107] width 61 height 8
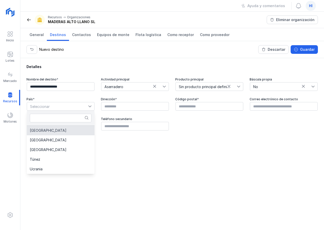
click at [59, 132] on li "[GEOGRAPHIC_DATA]" at bounding box center [61, 131] width 68 height 10
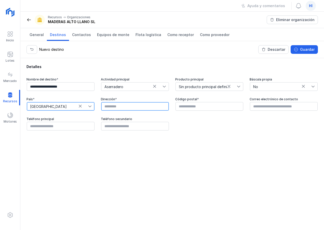
click at [126, 107] on input "text" at bounding box center [135, 106] width 68 height 9
paste input "**********"
type input "**********"
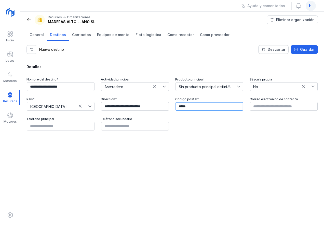
type input "*****"
paste input "**********"
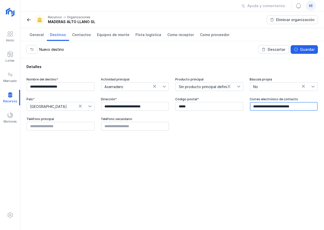
type input "**********"
paste input "*********"
type input "*********"
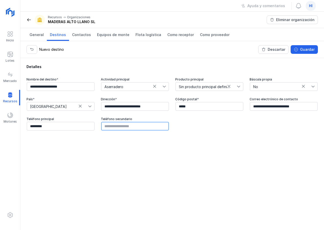
paste input "*********"
type input "*********"
click at [305, 50] on div "Guardar" at bounding box center [307, 49] width 14 height 5
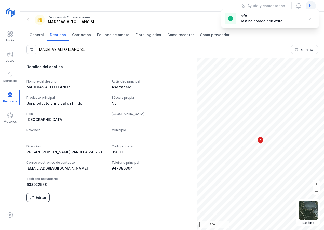
click at [39, 197] on div "Editar" at bounding box center [41, 197] width 10 height 5
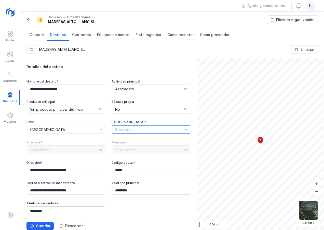
click at [139, 129] on span "Seleccionar" at bounding box center [148, 130] width 72 height 8
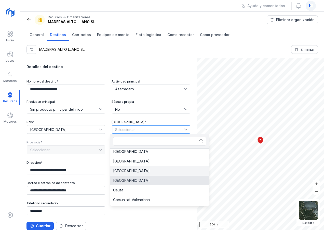
scroll to position [51, 0]
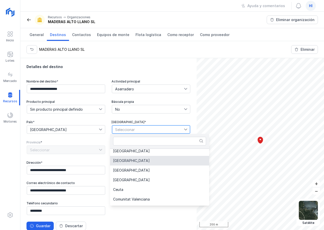
click at [139, 162] on li "[GEOGRAPHIC_DATA]" at bounding box center [159, 161] width 99 height 10
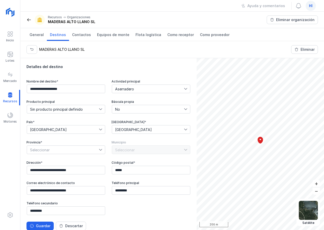
click at [99, 150] on icon at bounding box center [101, 150] width 4 height 4
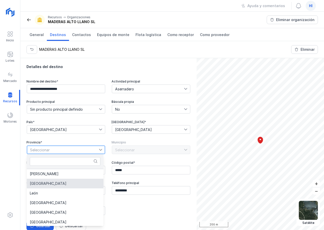
click at [66, 184] on li "[GEOGRAPHIC_DATA]" at bounding box center [65, 184] width 77 height 10
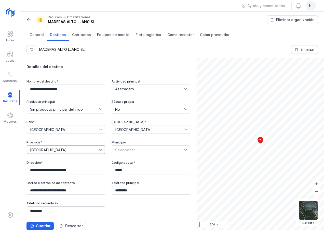
click at [139, 150] on span "Seleccionar" at bounding box center [148, 150] width 72 height 8
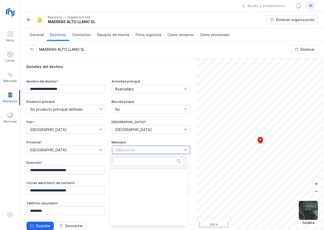
scroll to position [2564, 0]
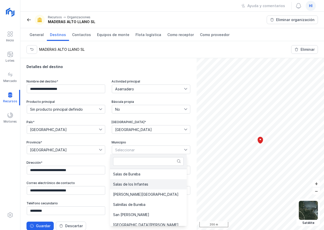
click at [141, 185] on span "Salas de los Infantes" at bounding box center [130, 185] width 35 height 4
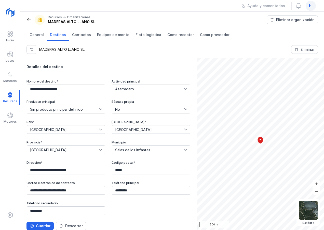
click at [132, 204] on div "**********" at bounding box center [108, 148] width 164 height 136
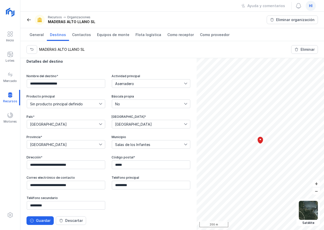
scroll to position [6, 0]
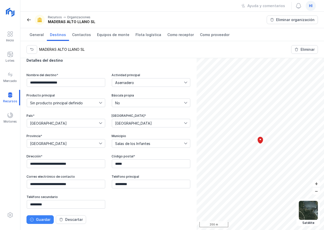
click at [39, 220] on div "Guardar" at bounding box center [43, 219] width 14 height 5
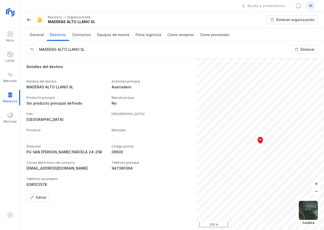
scroll to position [0, 0]
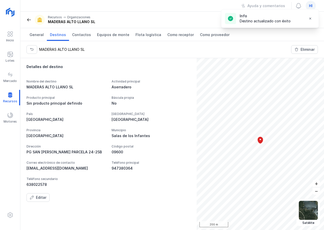
click at [85, 152] on div "PG SAN [PERSON_NAME] PARCELA 24-25B" at bounding box center [65, 152] width 79 height 5
click at [40, 197] on div "Editar" at bounding box center [41, 197] width 10 height 5
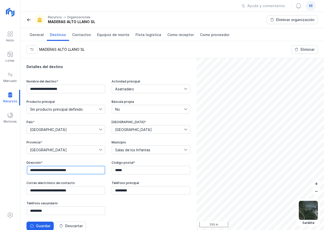
drag, startPoint x: 91, startPoint y: 170, endPoint x: 12, endPoint y: 167, distance: 78.1
click at [12, 167] on div "**********" at bounding box center [162, 115] width 324 height 230
type input "******"
click at [45, 225] on div "Guardar" at bounding box center [43, 226] width 14 height 5
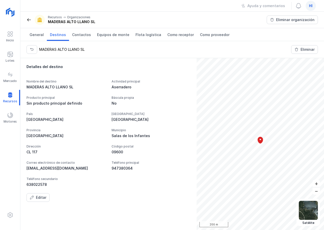
click at [310, 6] on span "hi" at bounding box center [311, 5] width 4 height 5
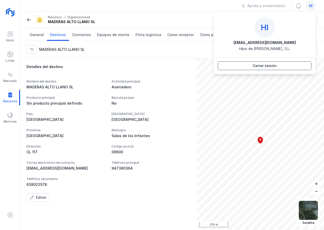
click at [265, 65] on div "Cerrar sesión" at bounding box center [264, 65] width 24 height 5
